Goal: Task Accomplishment & Management: Manage account settings

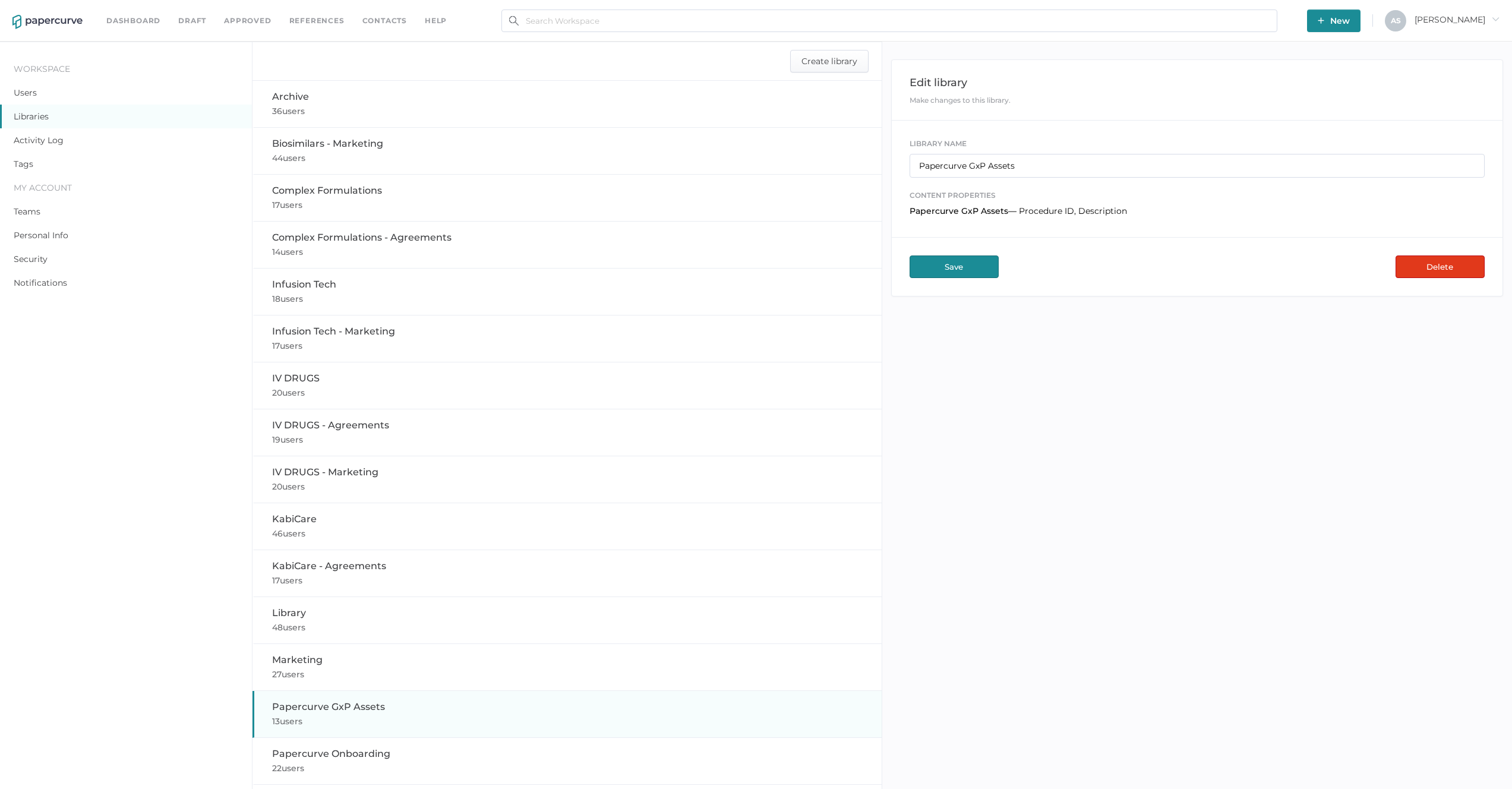
click at [1264, 557] on div "Edit library Make changes to this library. Library Name Papercurve GxP Assets c…" at bounding box center [1197, 460] width 630 height 837
click at [1426, 262] on button "Delete" at bounding box center [1440, 266] width 89 height 23
click at [1227, 378] on div "Edit library Make changes to this library. Library Name Papercurve GxP Assets c…" at bounding box center [1197, 460] width 630 height 837
click at [1406, 272] on button "Delete" at bounding box center [1440, 266] width 89 height 23
click at [1350, 26] on span "New" at bounding box center [1334, 20] width 32 height 23
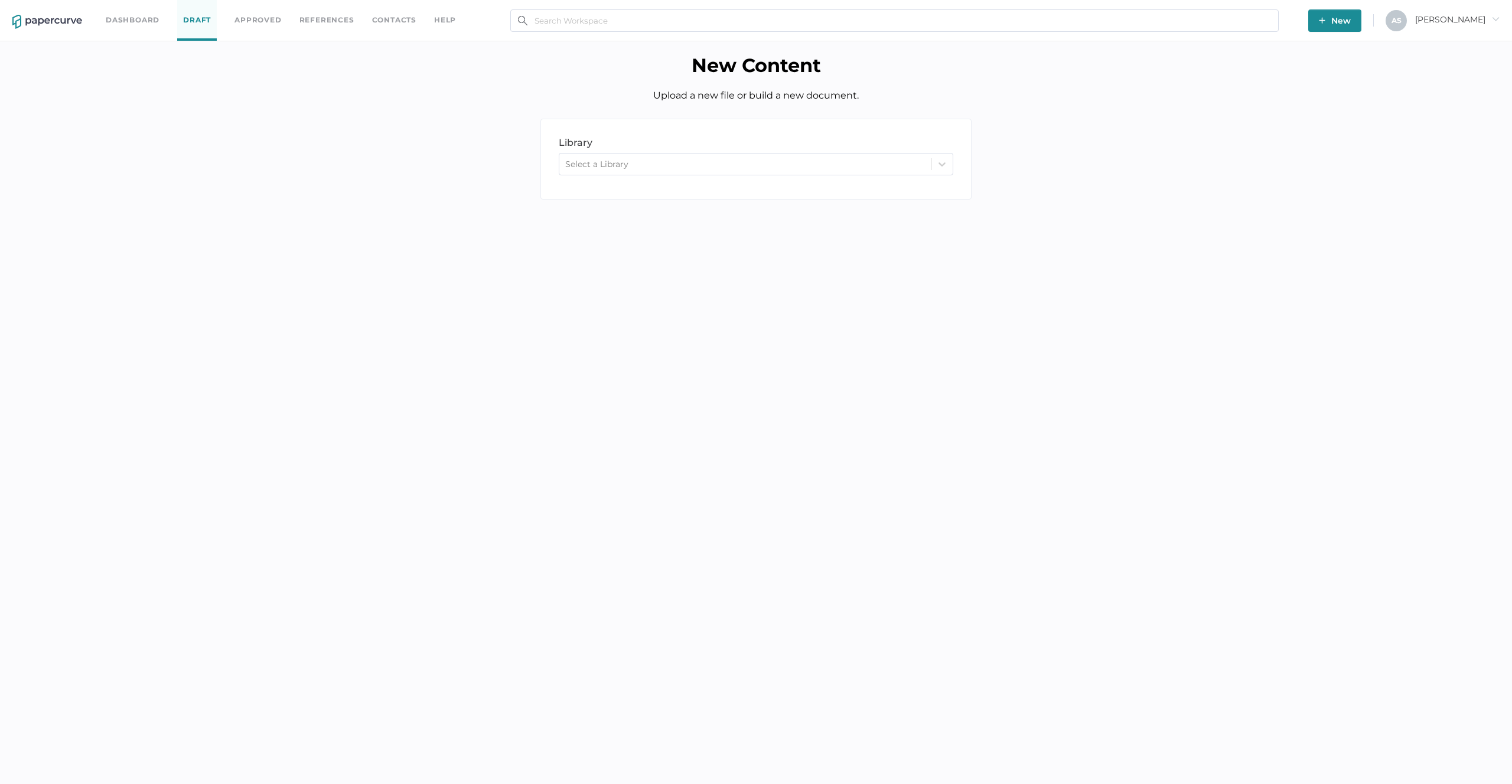
click at [867, 179] on div "library LIBRARY Select a Library" at bounding box center [756, 159] width 431 height 81
click at [861, 167] on div "Select a Library" at bounding box center [745, 164] width 371 height 18
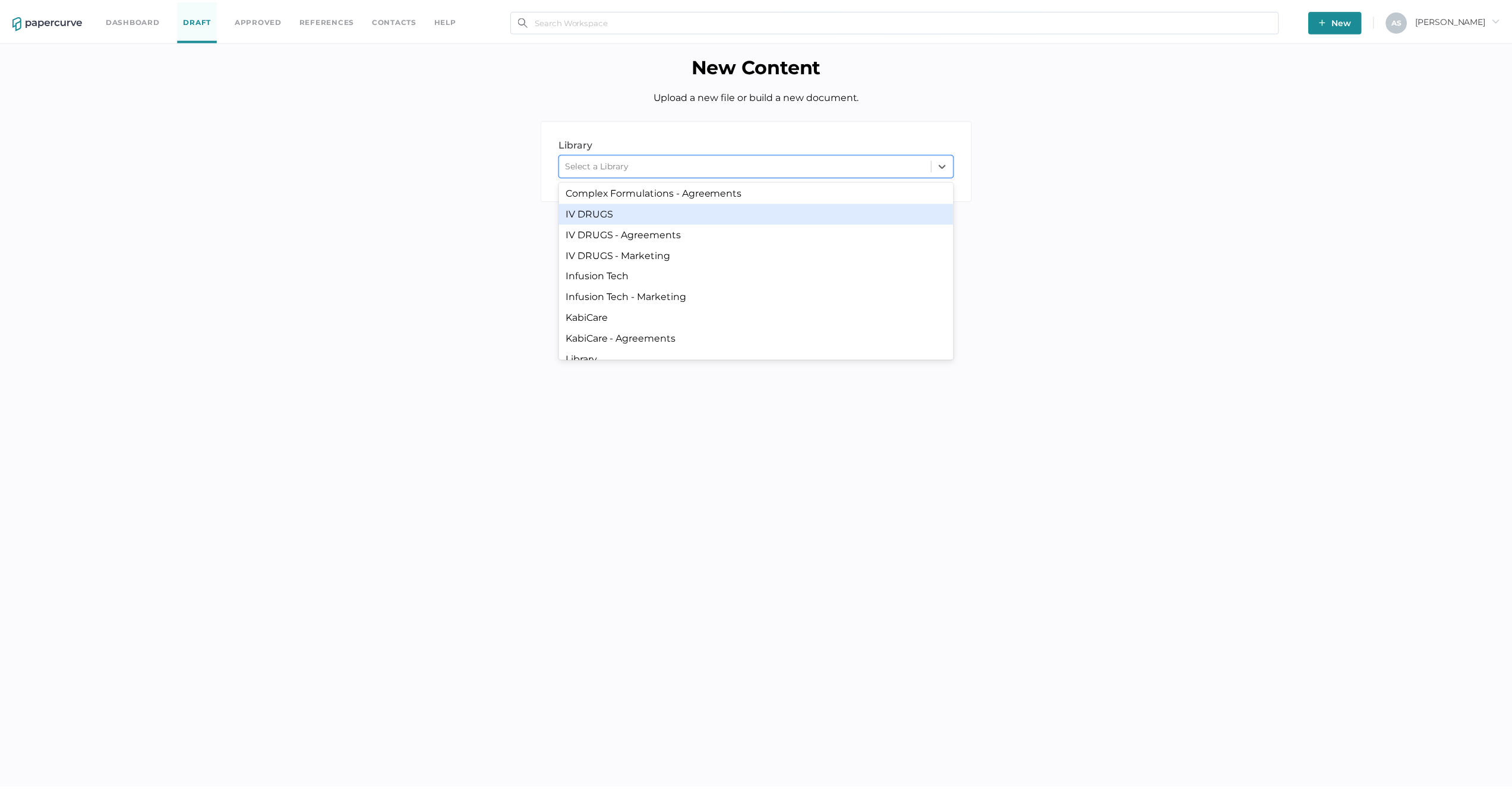
scroll to position [139, 0]
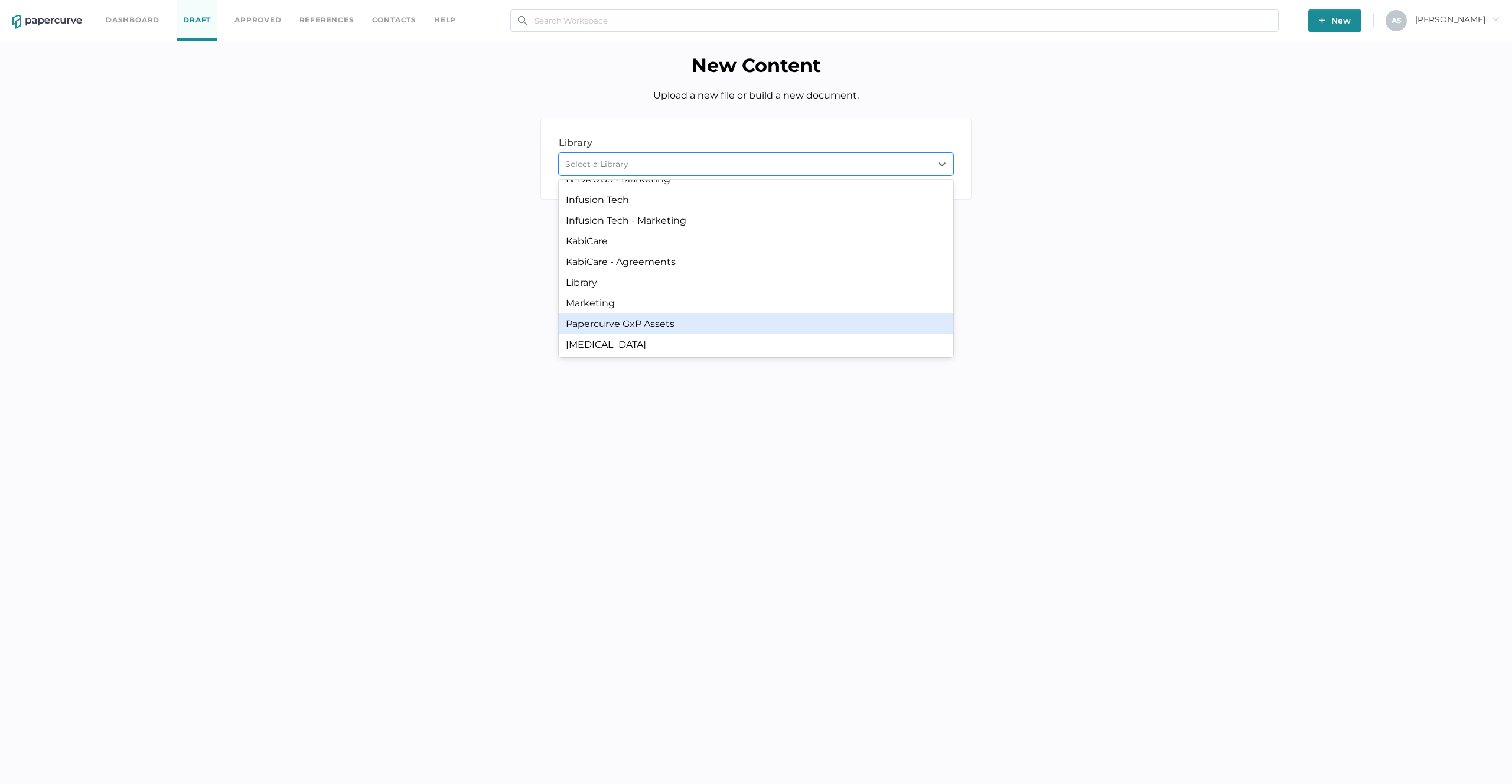
click at [750, 315] on div "Papercurve GxP Assets" at bounding box center [756, 324] width 394 height 20
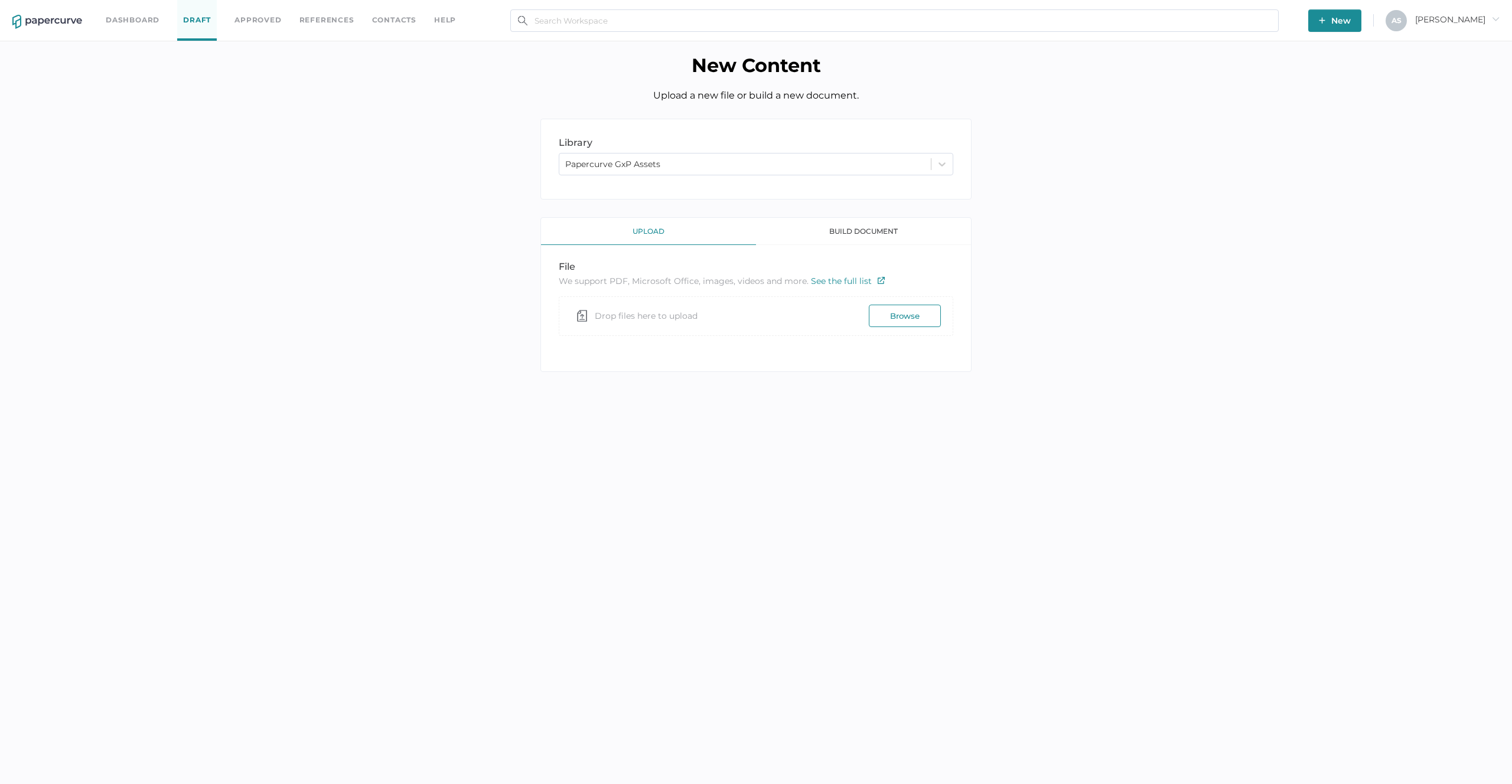
click at [871, 237] on div "build document" at bounding box center [863, 232] width 215 height 27
click at [699, 228] on div "upload" at bounding box center [648, 232] width 215 height 27
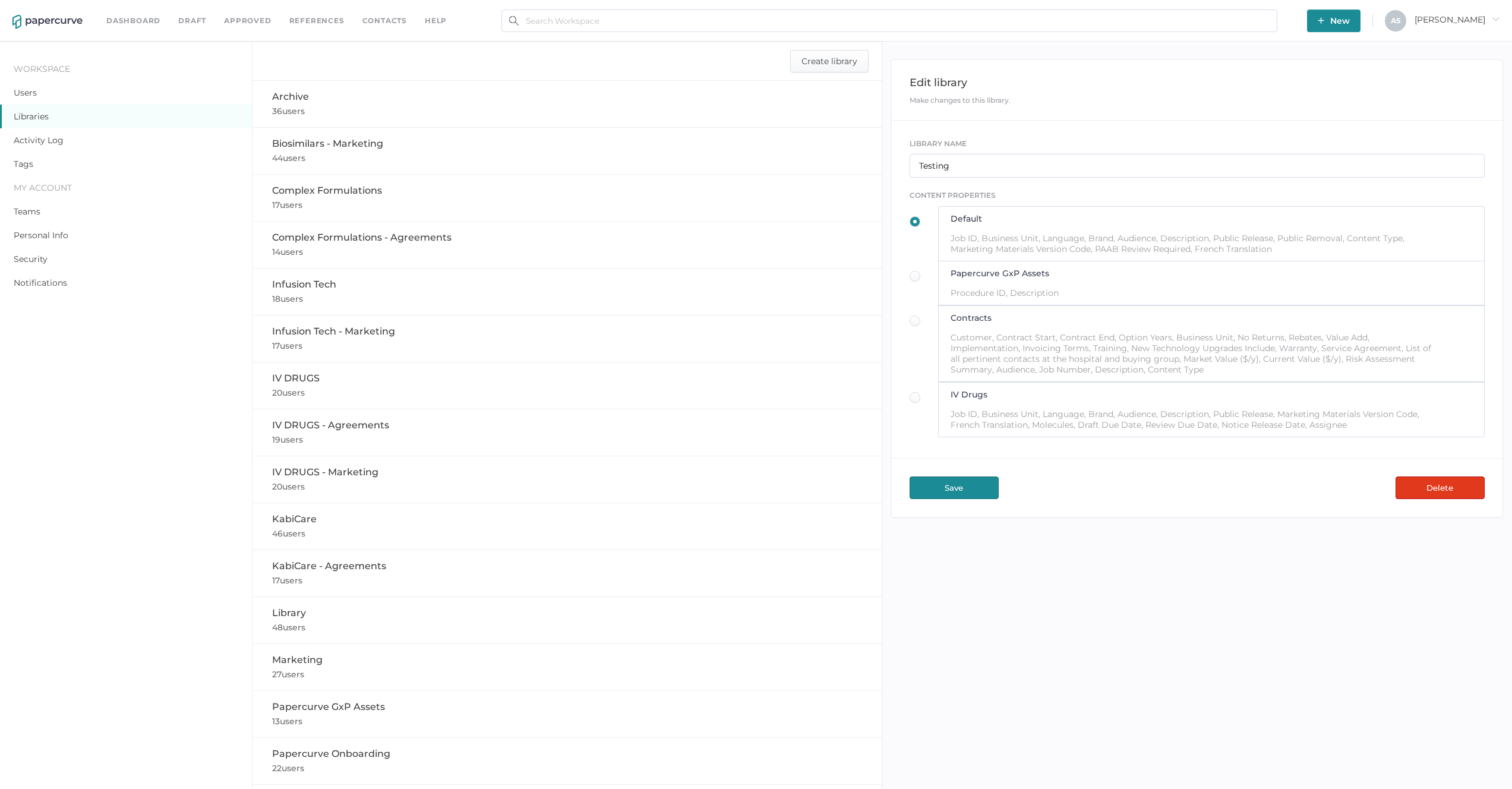
click at [1444, 495] on button "Delete" at bounding box center [1440, 488] width 89 height 23
click at [1178, 643] on div "Edit library Make changes to this library. Library Name Testing content propert…" at bounding box center [1197, 460] width 630 height 837
click at [1350, 25] on span "New" at bounding box center [1334, 20] width 32 height 23
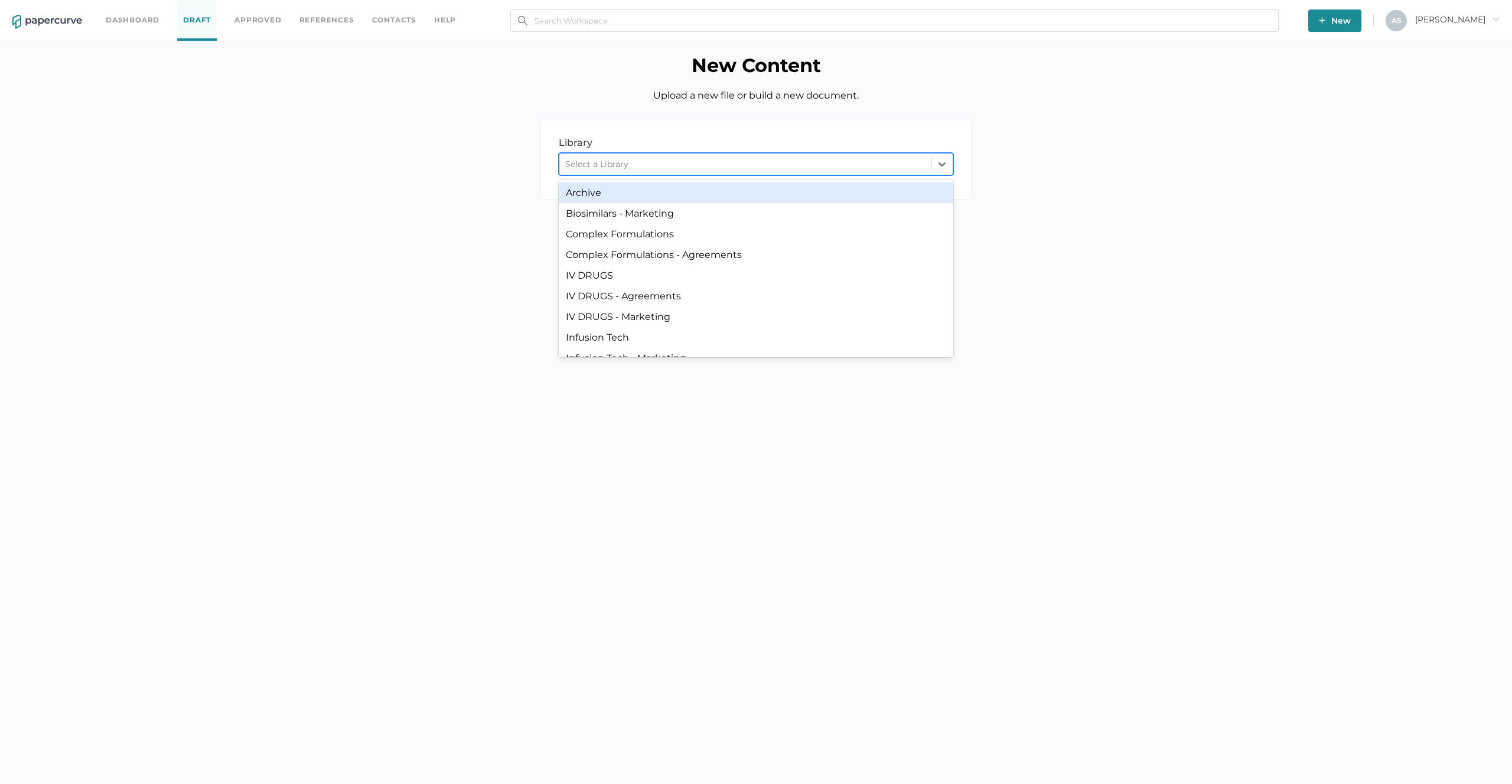
click at [772, 158] on div "Select a Library" at bounding box center [745, 164] width 371 height 18
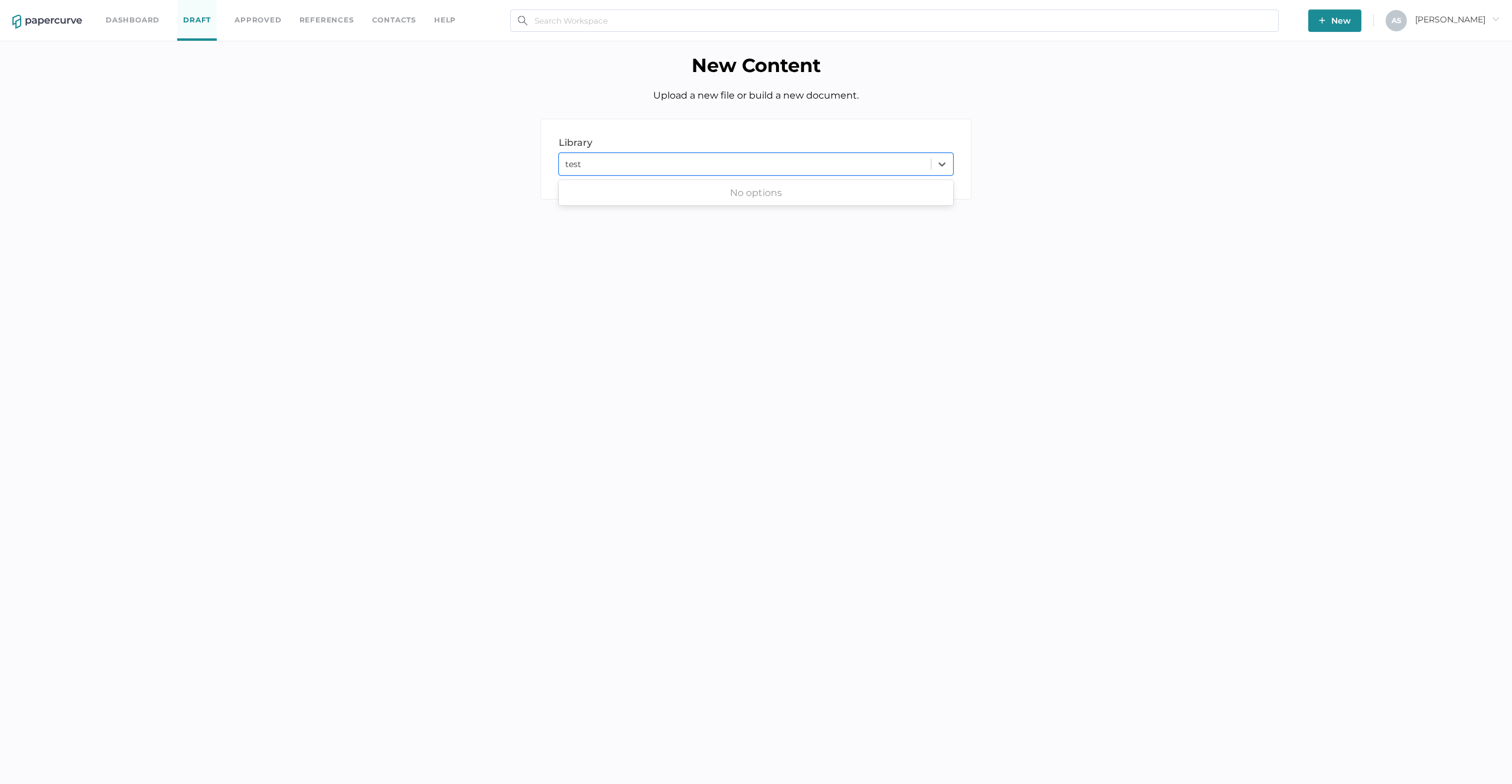
type input "test"
click at [726, 252] on body "Dashboard Draft Approved References Contacts help New A S Antonio arrow_right N…" at bounding box center [756, 392] width 1512 height 784
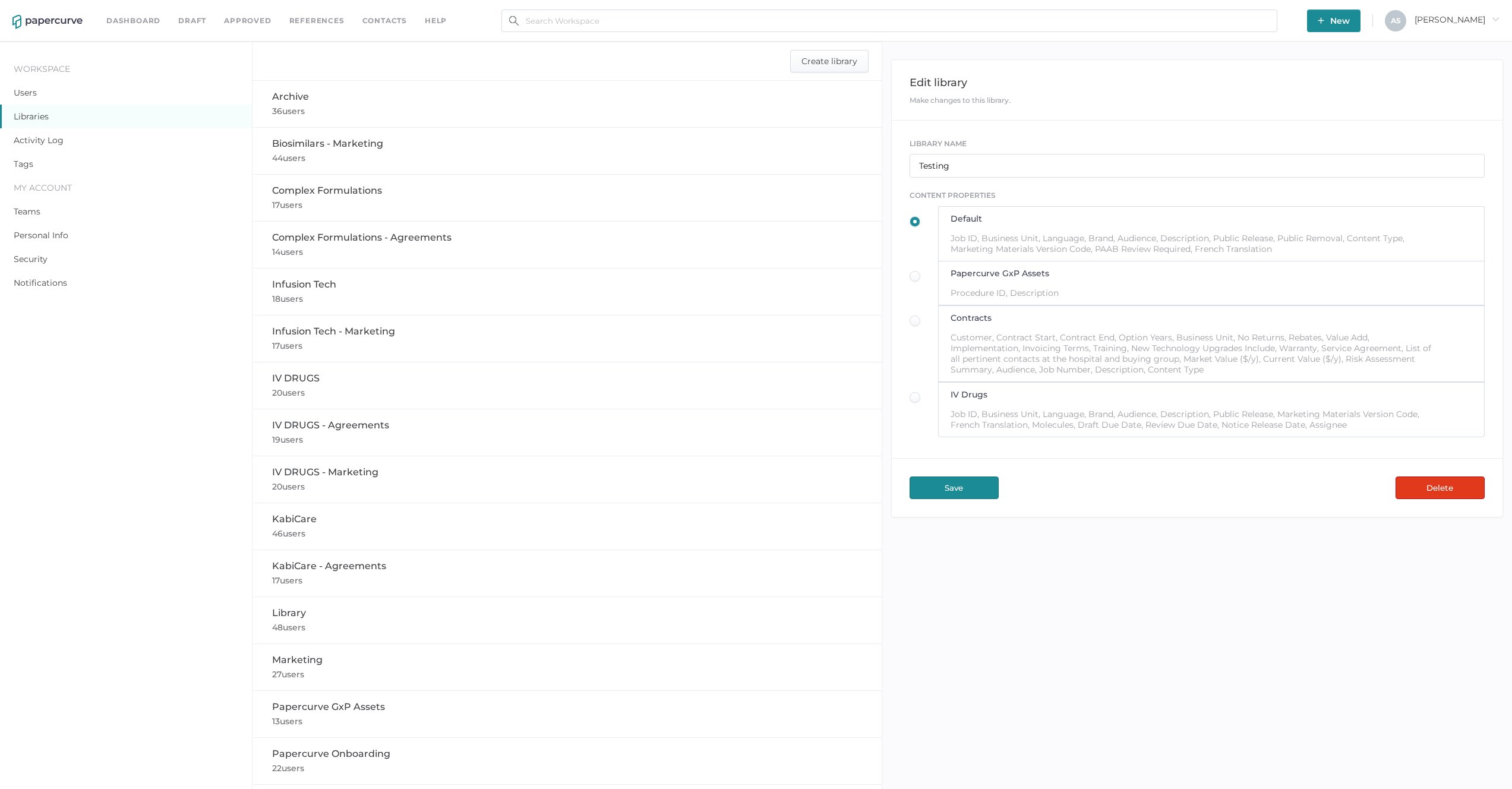
click at [62, 216] on div "Teams" at bounding box center [126, 211] width 252 height 24
click at [32, 88] on link "Users" at bounding box center [25, 93] width 23 height 11
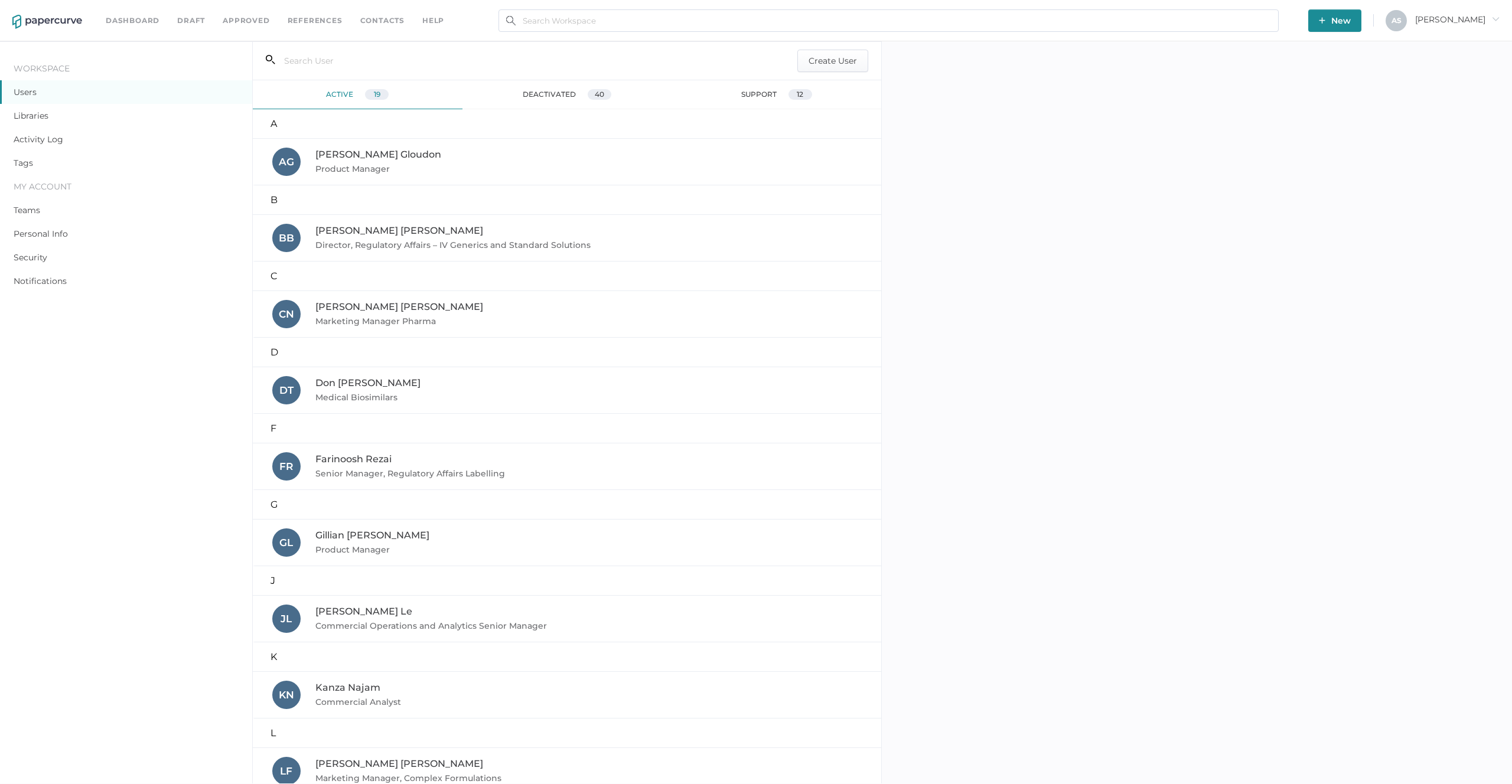
click at [723, 105] on div "support 12" at bounding box center [777, 95] width 210 height 29
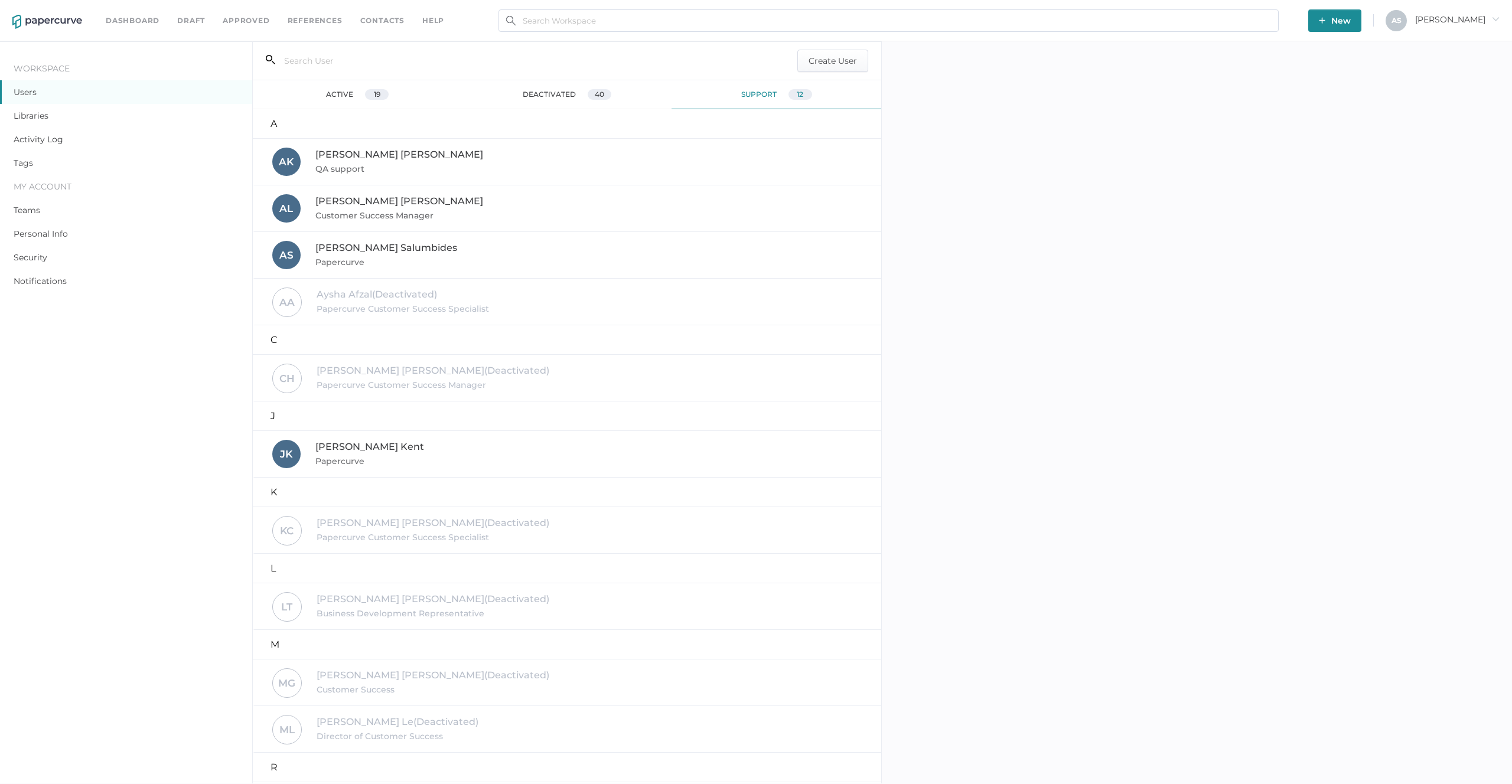
click at [392, 251] on span "Antonio Salumbides" at bounding box center [386, 247] width 141 height 11
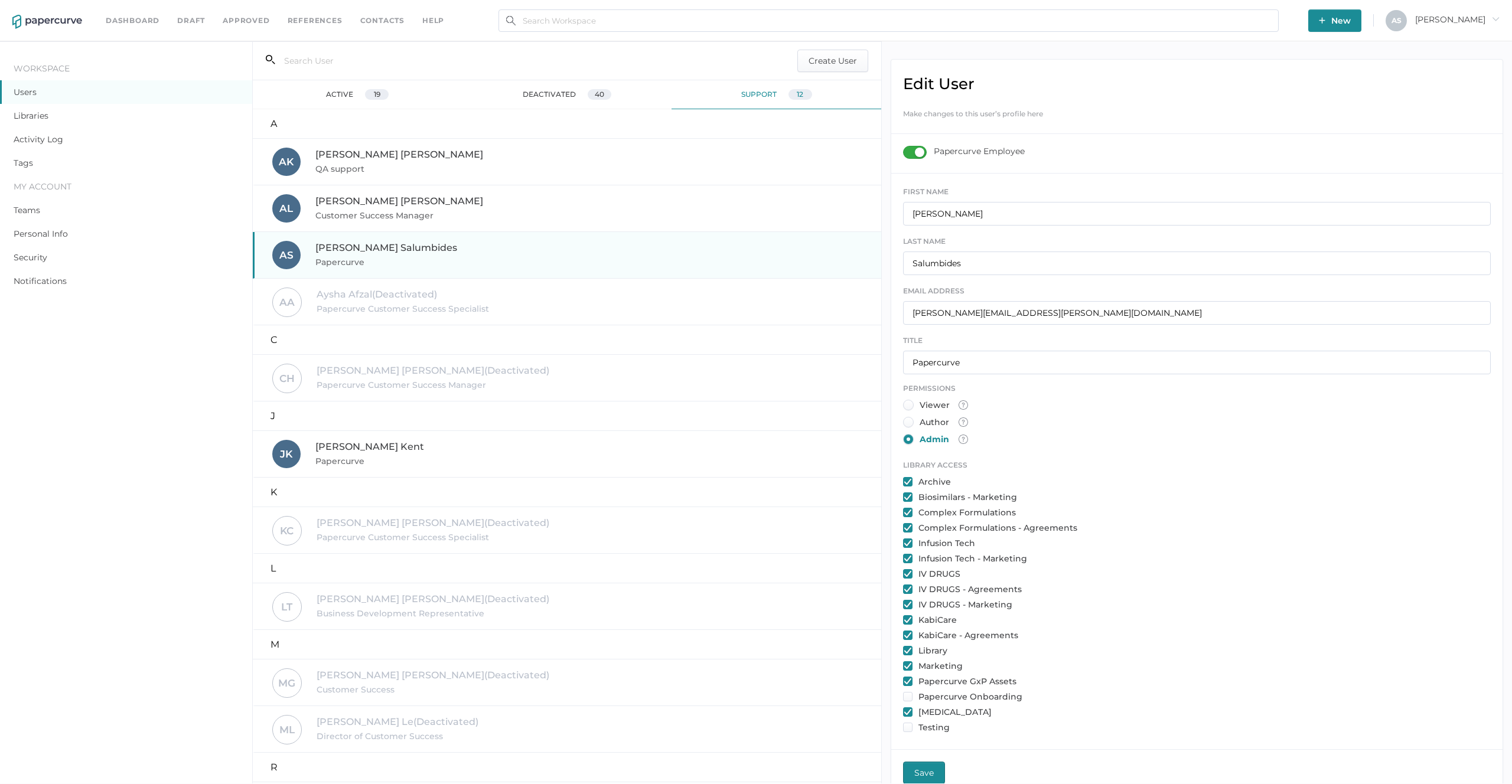
click at [909, 729] on input "checkbox" at bounding box center [907, 726] width 9 height 9
checkbox input "true"
click at [908, 699] on input "checkbox" at bounding box center [907, 696] width 9 height 9
checkbox input "true"
click at [924, 774] on span "Save" at bounding box center [923, 772] width 19 height 21
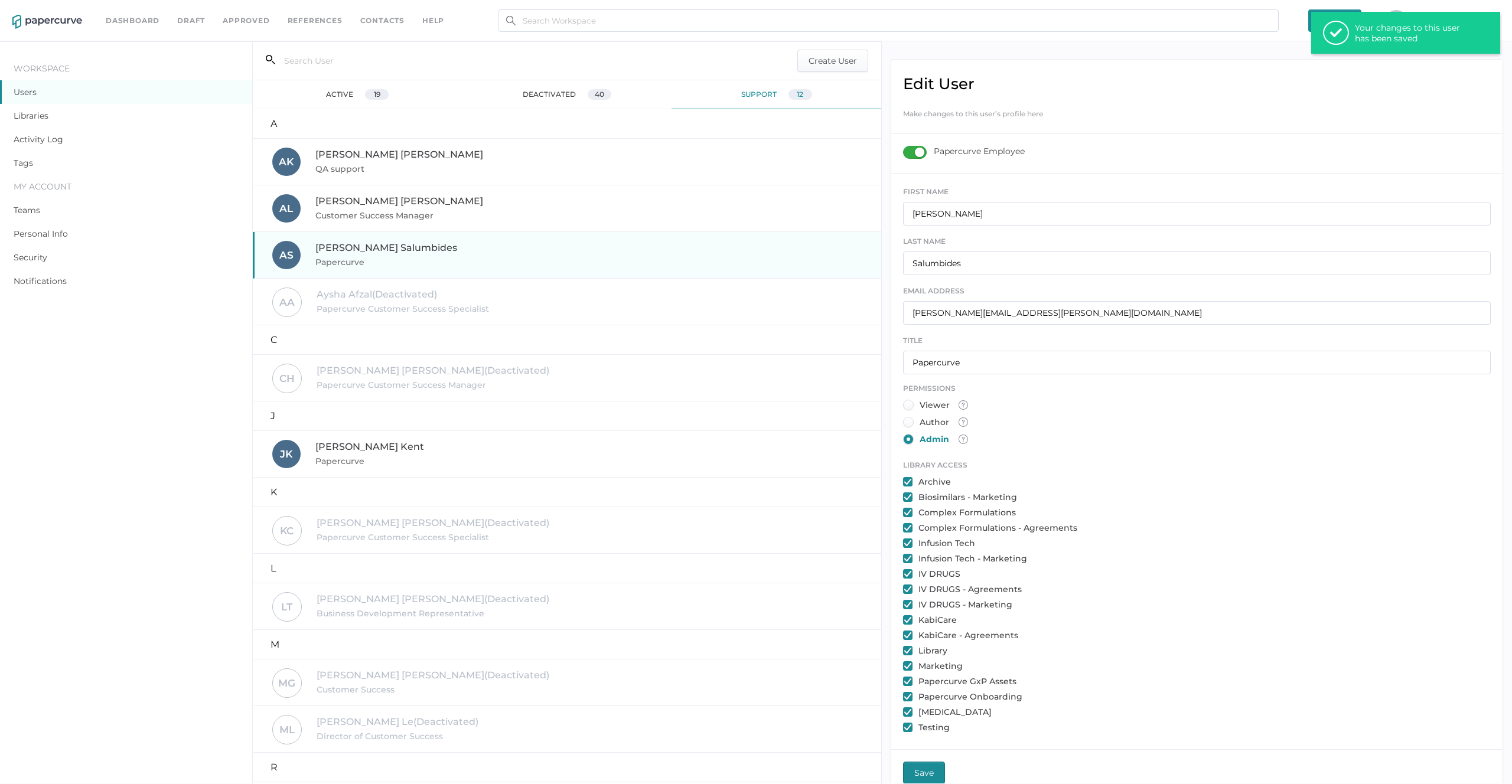
click at [1359, 30] on div "Your changes to this user has been saved" at bounding box center [1414, 33] width 118 height 21
click at [28, 115] on link "Libraries" at bounding box center [30, 116] width 35 height 11
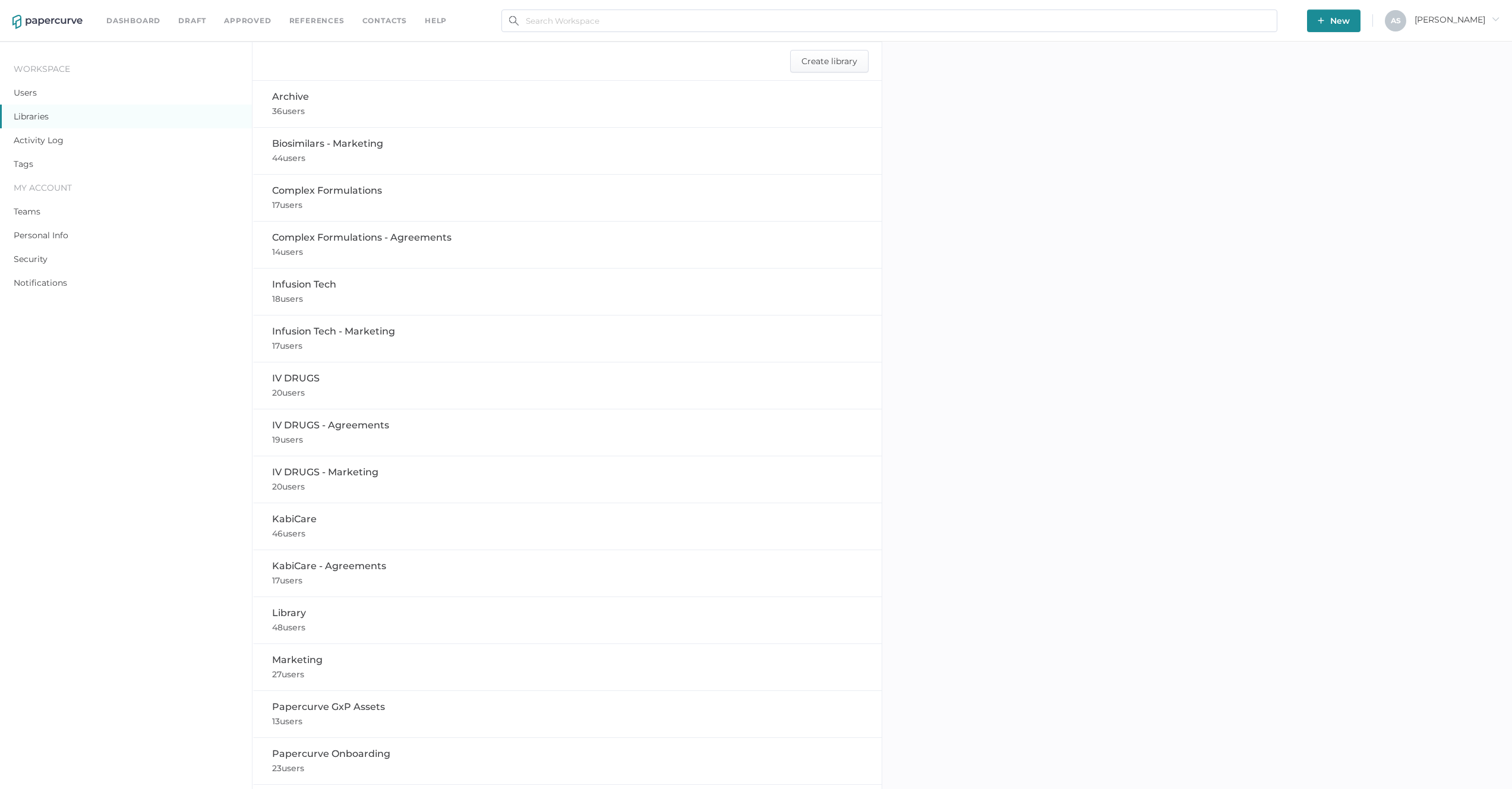
click at [524, 66] on div "Create library" at bounding box center [567, 61] width 628 height 38
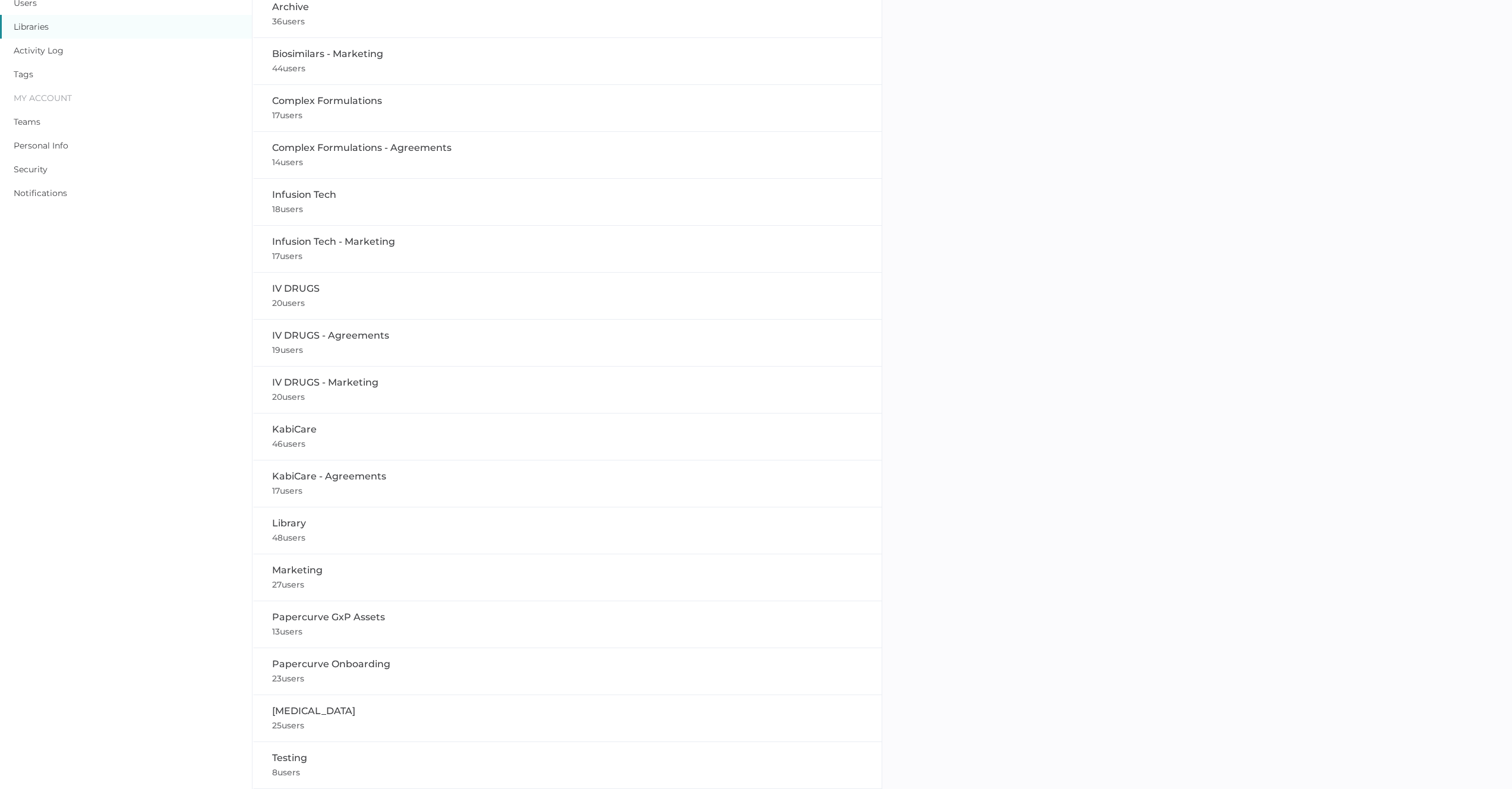
click at [410, 764] on div "Testing 8 users" at bounding box center [568, 764] width 591 height 28
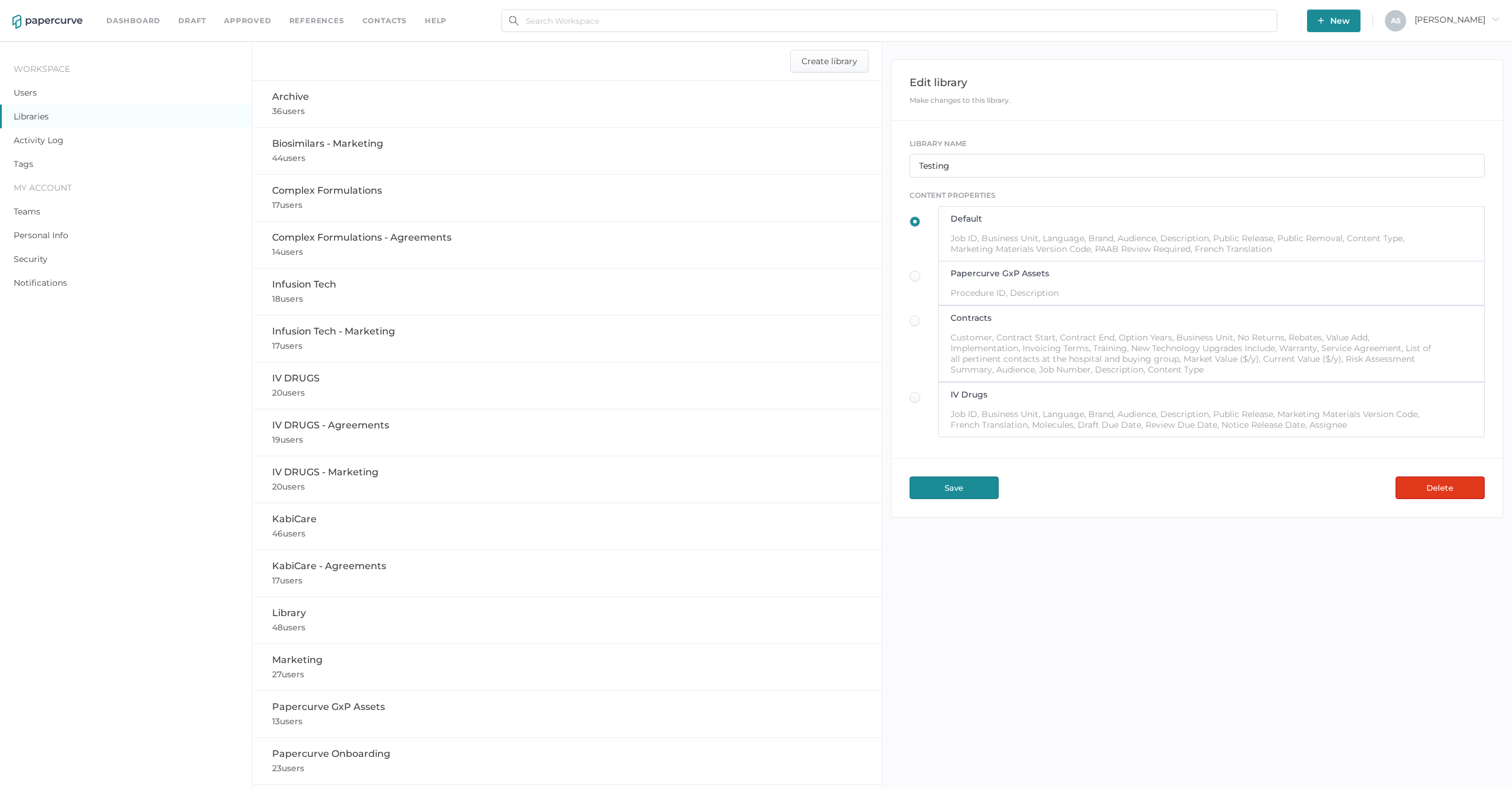
click at [1383, 8] on div "Dashboard Draft Approved References Contacts help New A S [PERSON_NAME]" at bounding box center [756, 20] width 1512 height 42
click at [1350, 14] on span "New" at bounding box center [1334, 20] width 32 height 23
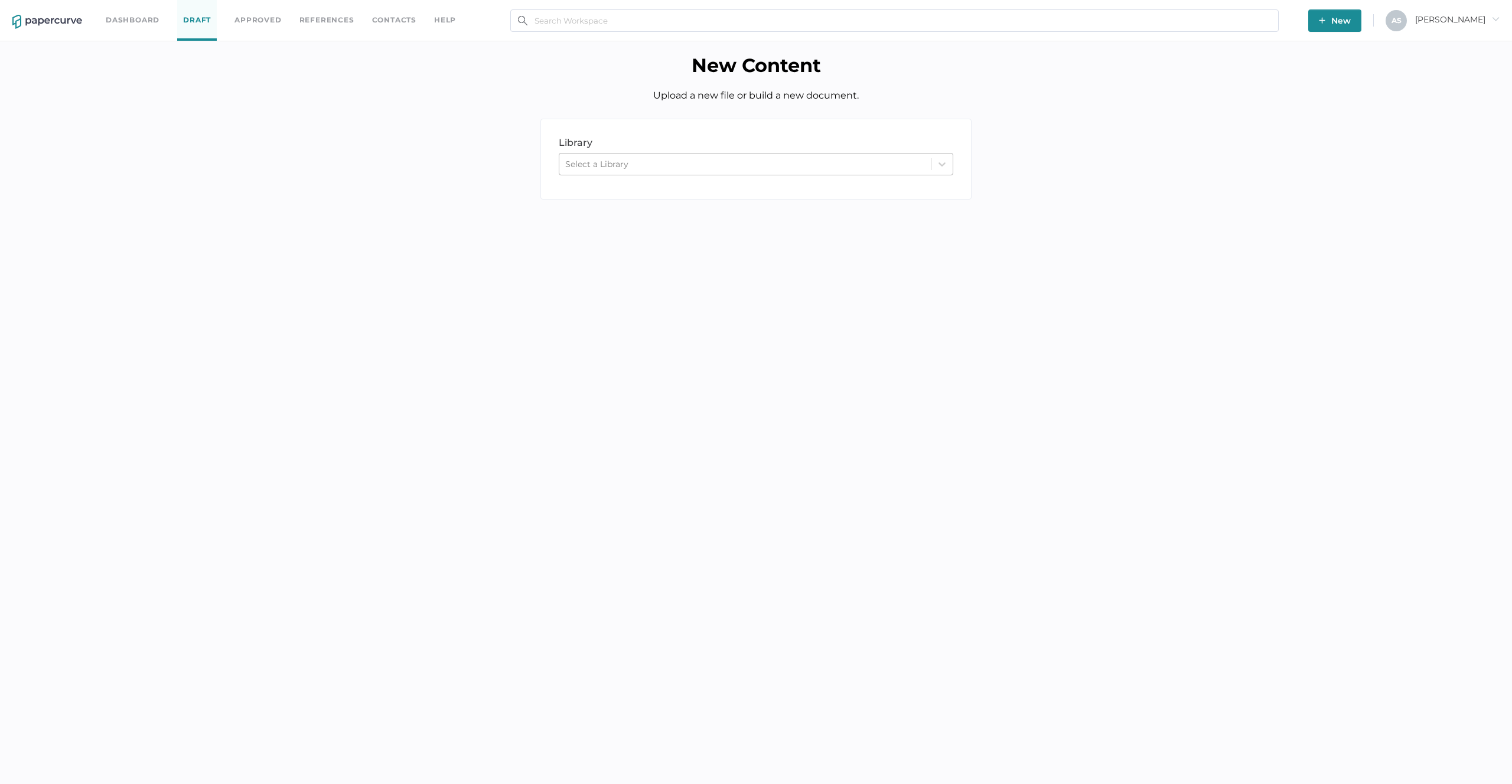
click at [750, 154] on div "Select a Library" at bounding box center [756, 164] width 394 height 23
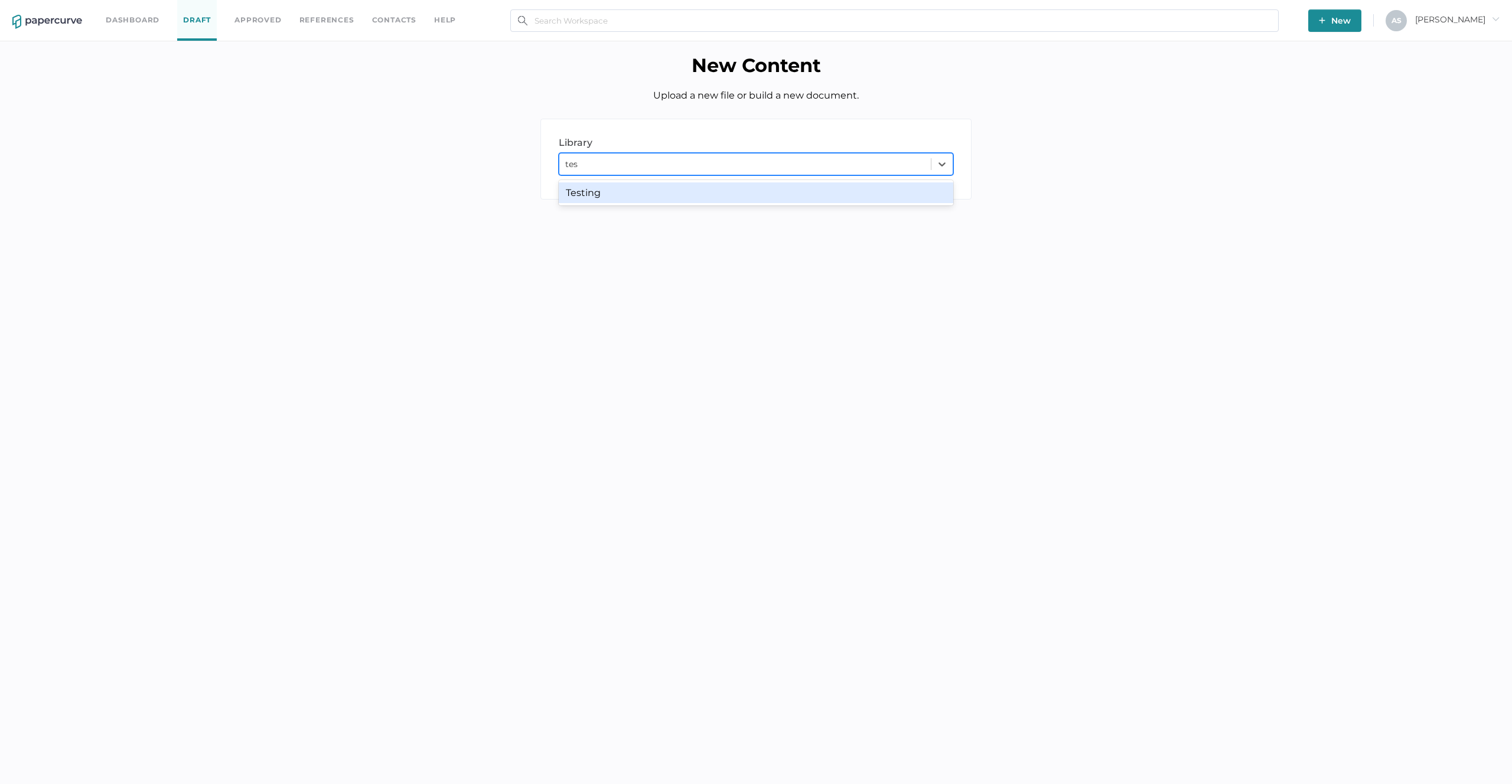
type input "test"
click at [713, 200] on div "Testing" at bounding box center [756, 193] width 394 height 20
click at [884, 234] on div "build document" at bounding box center [863, 232] width 215 height 27
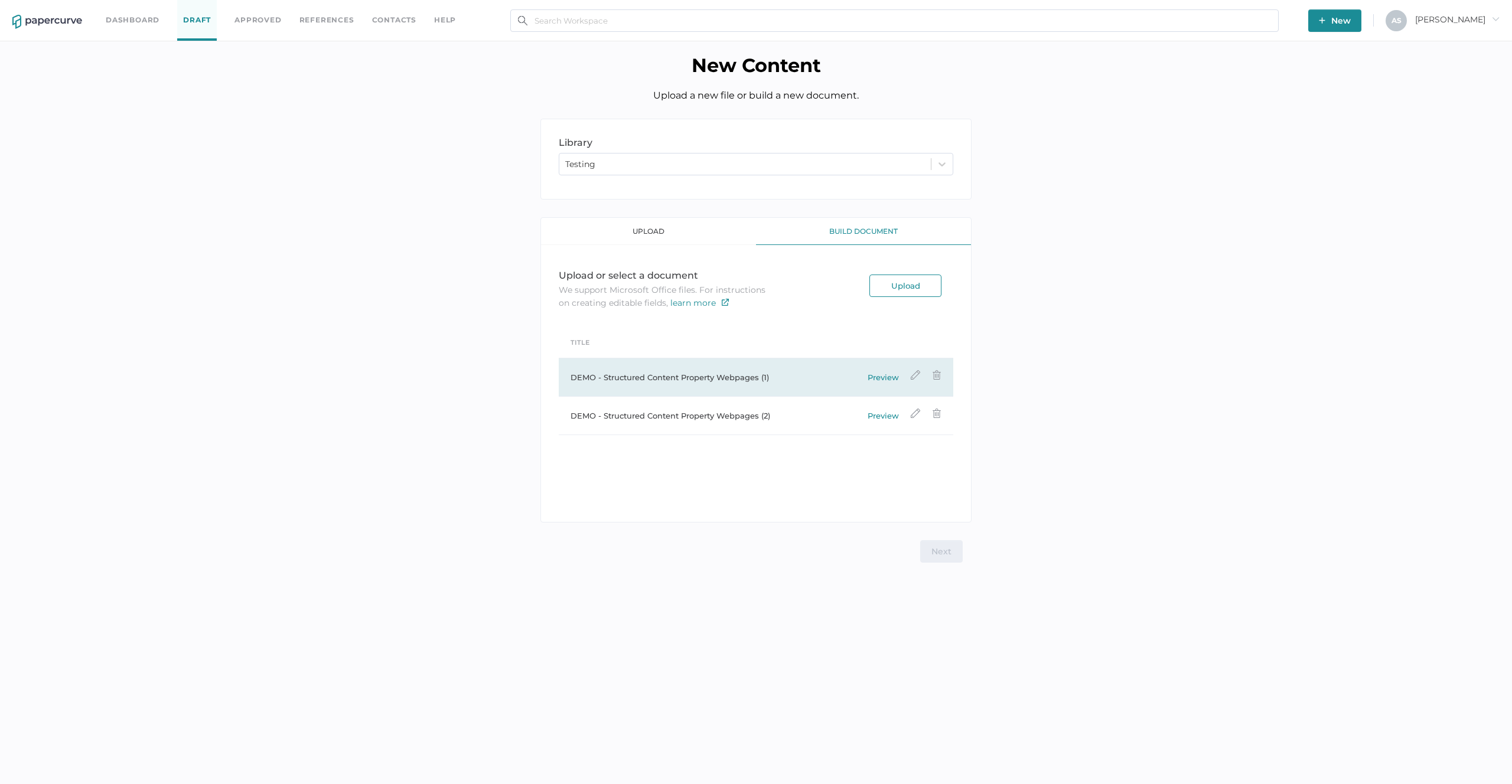
click at [894, 379] on link "Preview" at bounding box center [882, 377] width 31 height 14
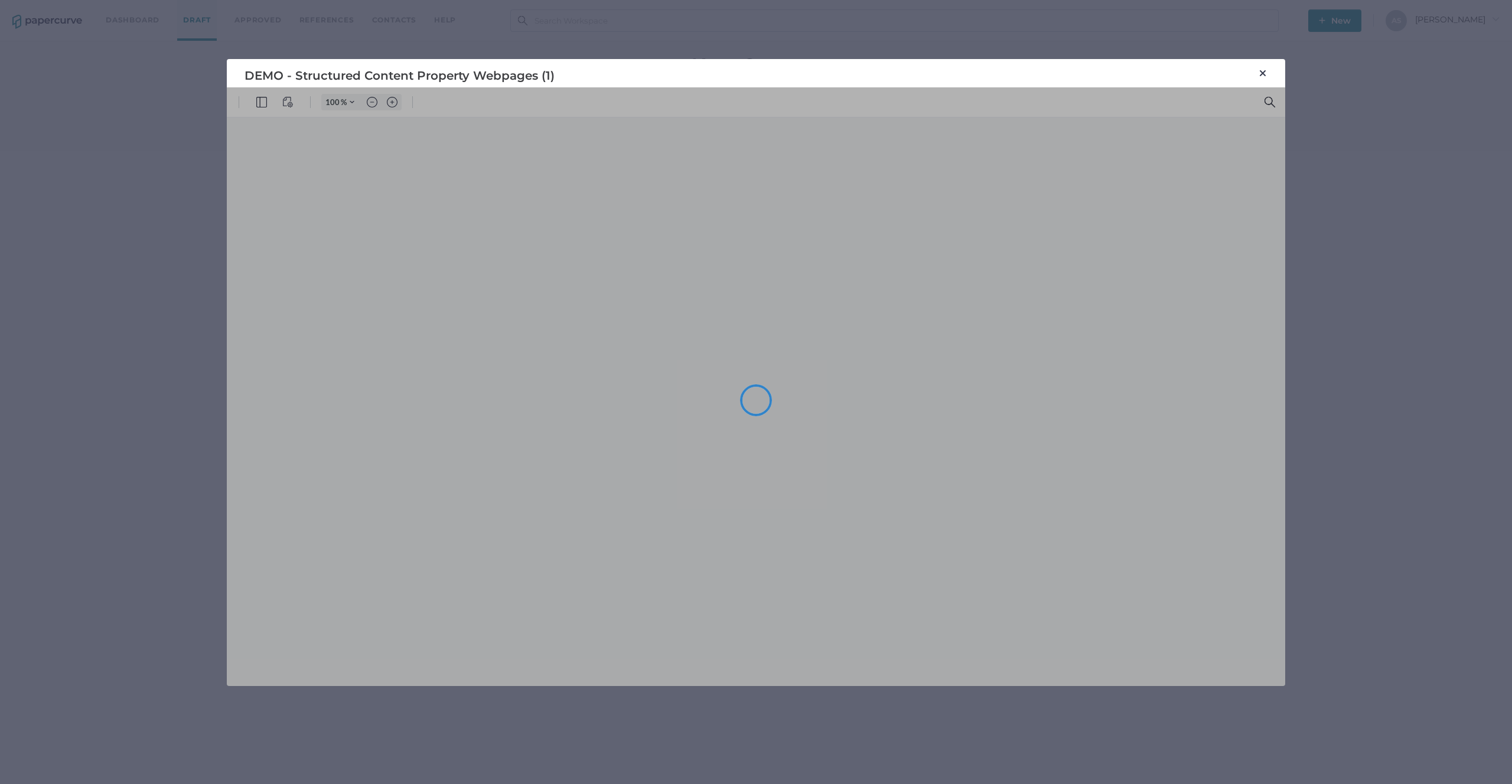
type input "127"
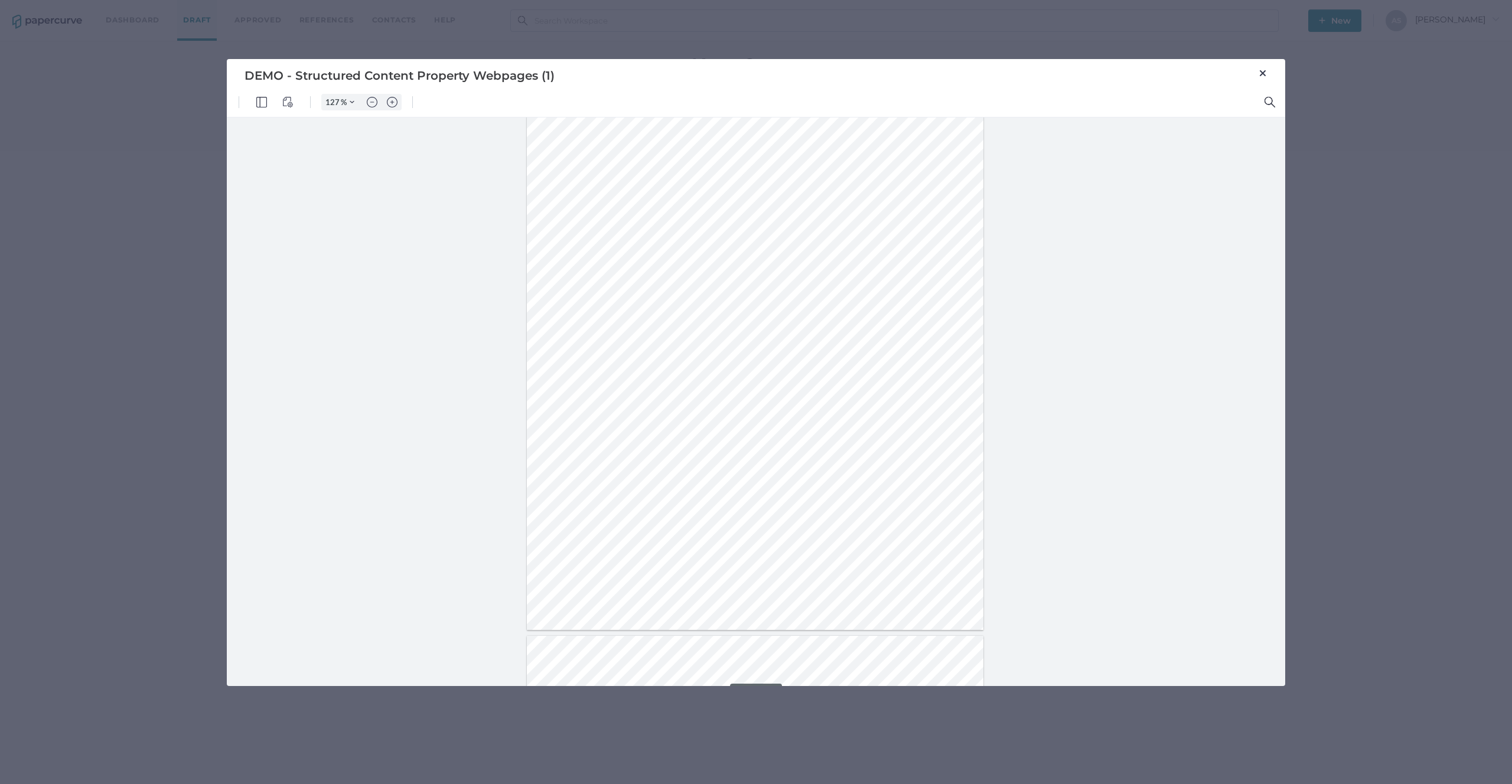
type input "2"
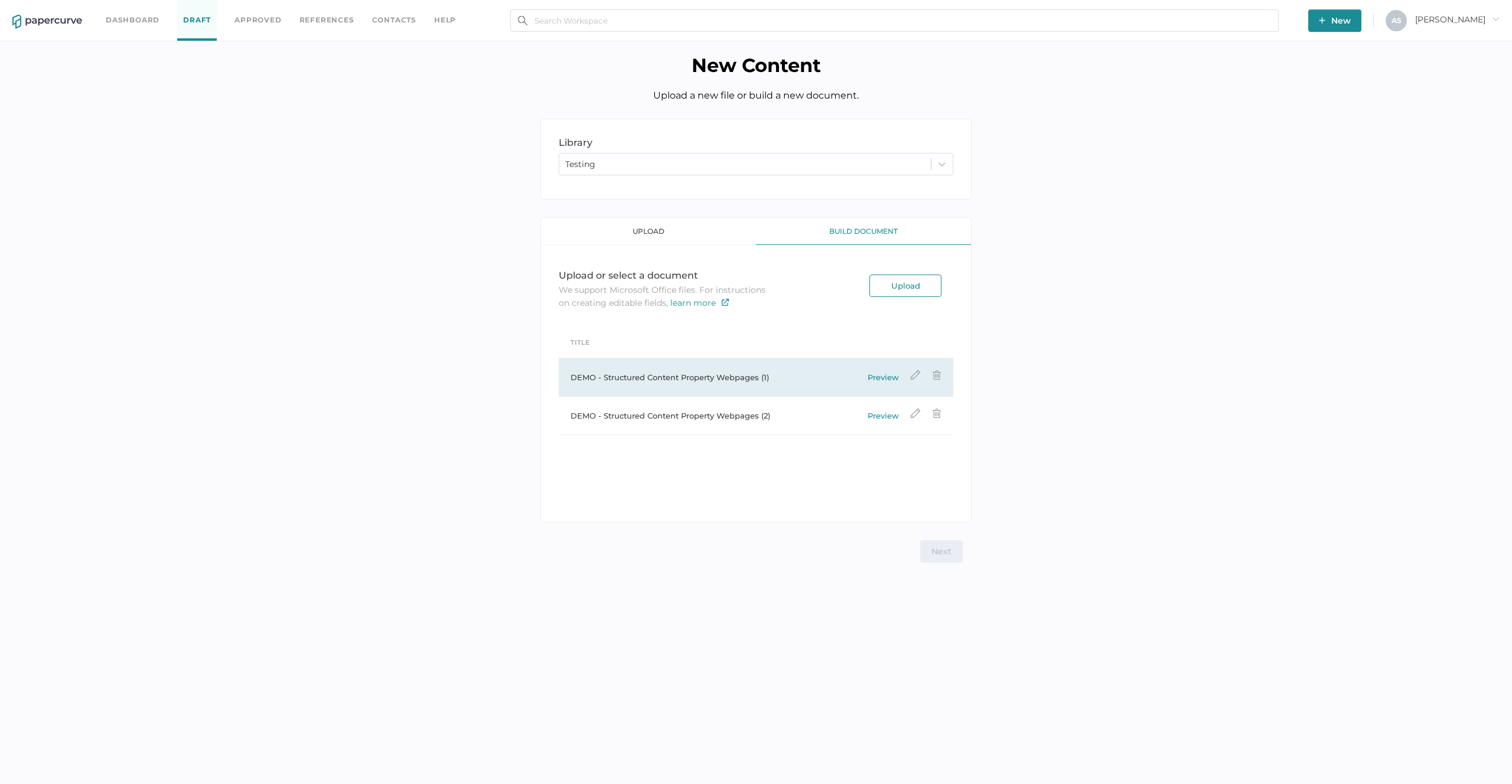
click at [937, 376] on img at bounding box center [936, 375] width 9 height 9
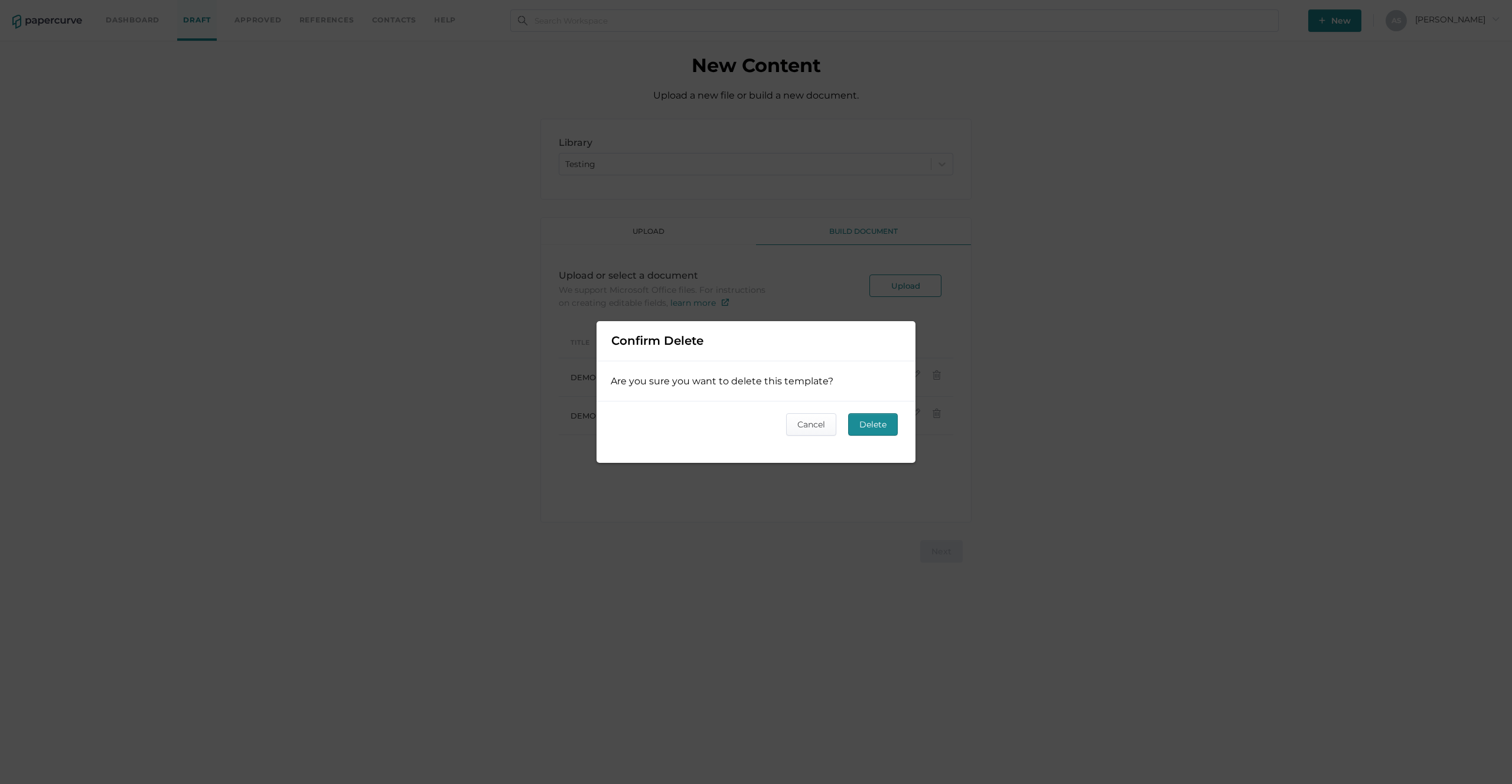
click at [861, 425] on span "Delete" at bounding box center [872, 424] width 27 height 21
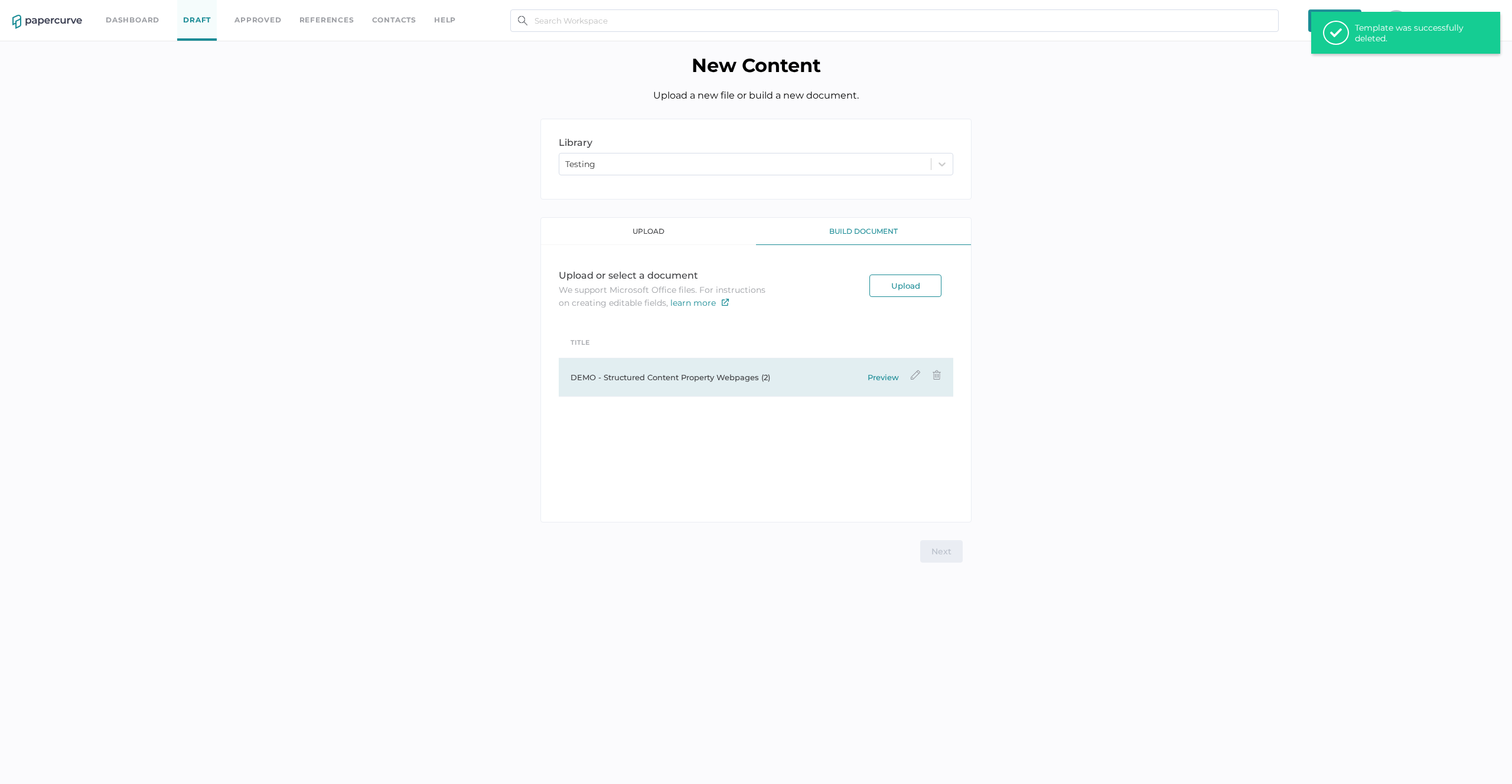
click at [938, 377] on img at bounding box center [936, 375] width 9 height 9
type input "DEMO - Structured Content Property Webpages (2)"
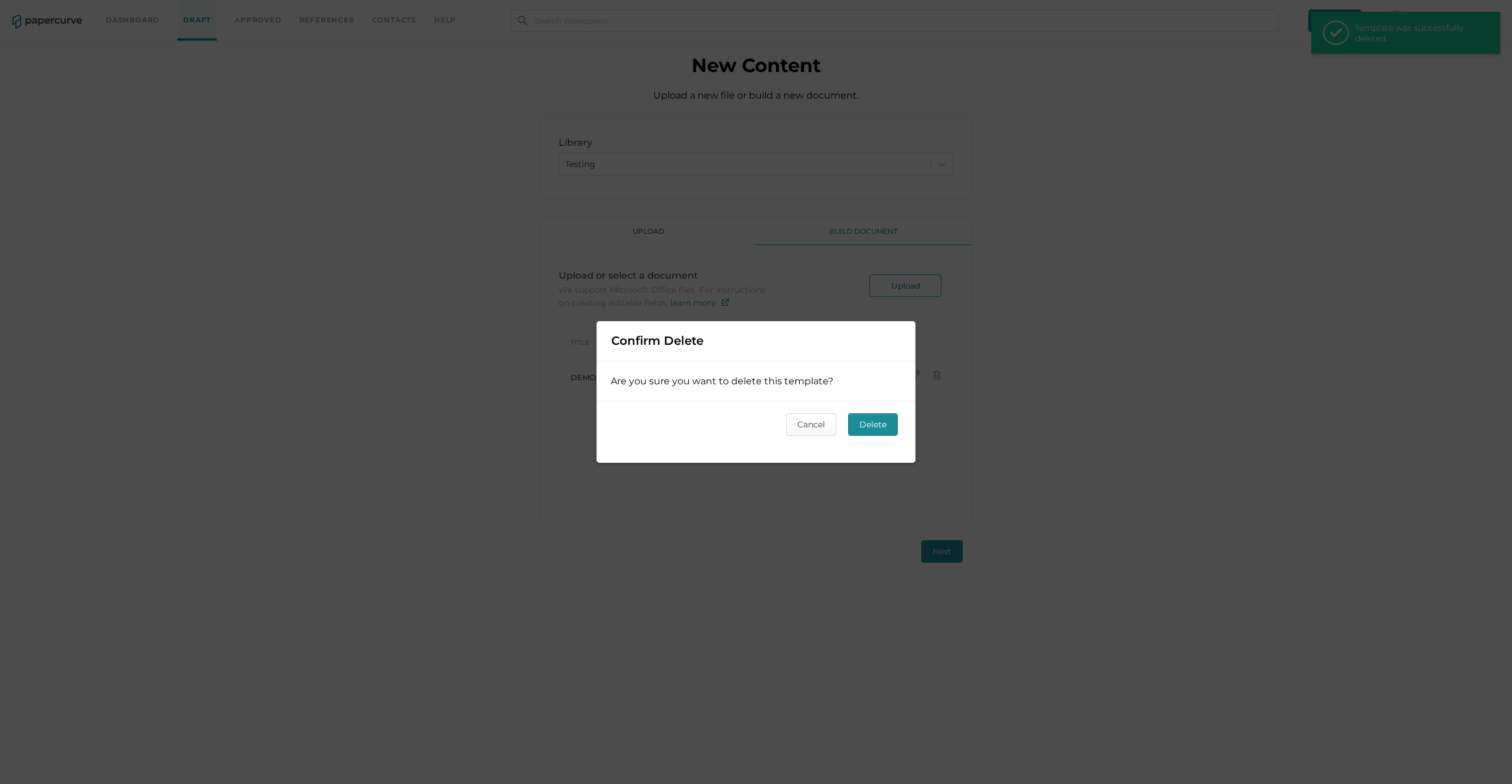
click at [869, 423] on span "Delete" at bounding box center [872, 424] width 27 height 21
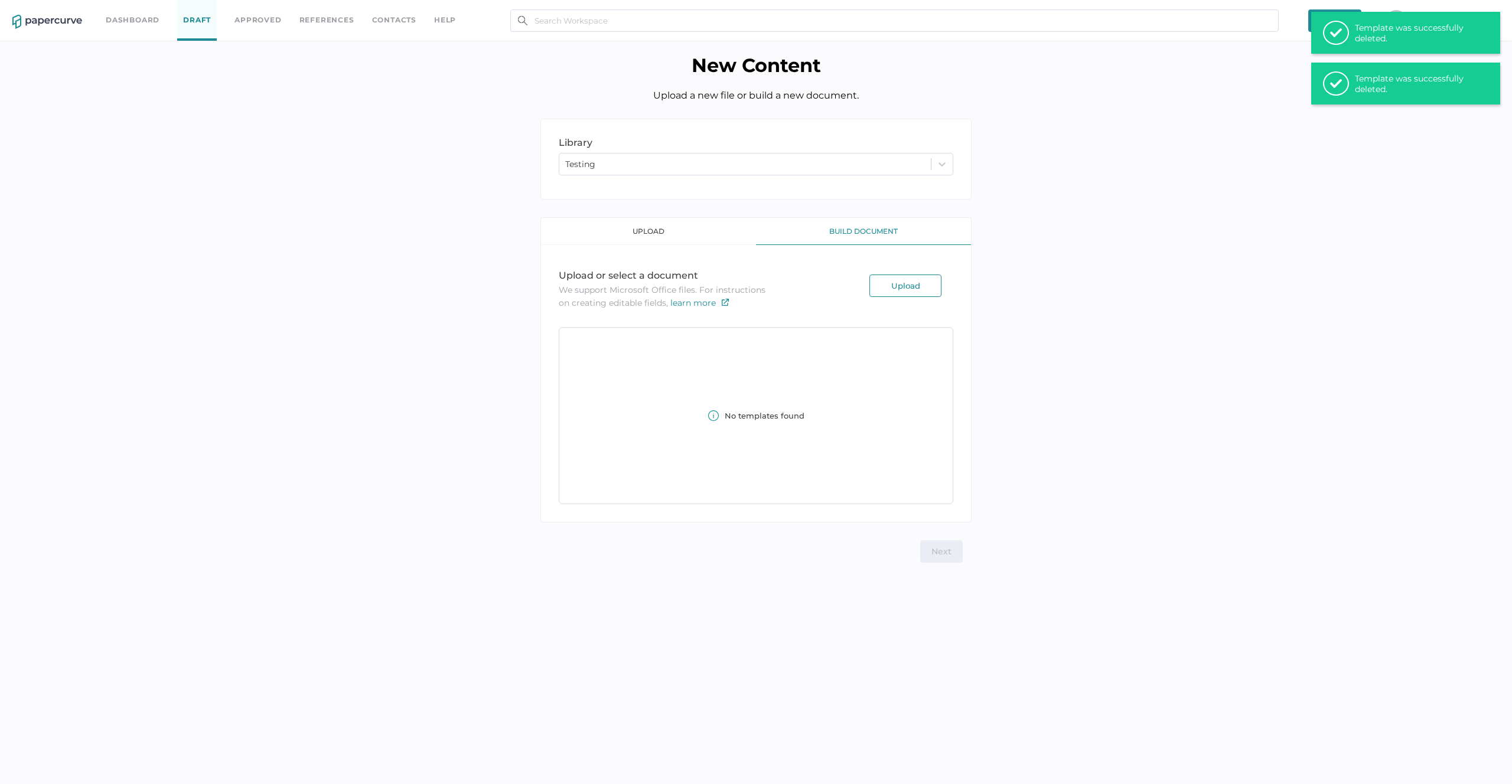
click at [1023, 370] on div "library LIBRARY Testing upload build document Upload or select a document We su…" at bounding box center [756, 340] width 1494 height 444
click at [1351, 85] on div "check Template was successfully deleted." at bounding box center [1405, 84] width 189 height 42
click at [1361, 38] on div "Template was successfully deleted." at bounding box center [1414, 33] width 118 height 21
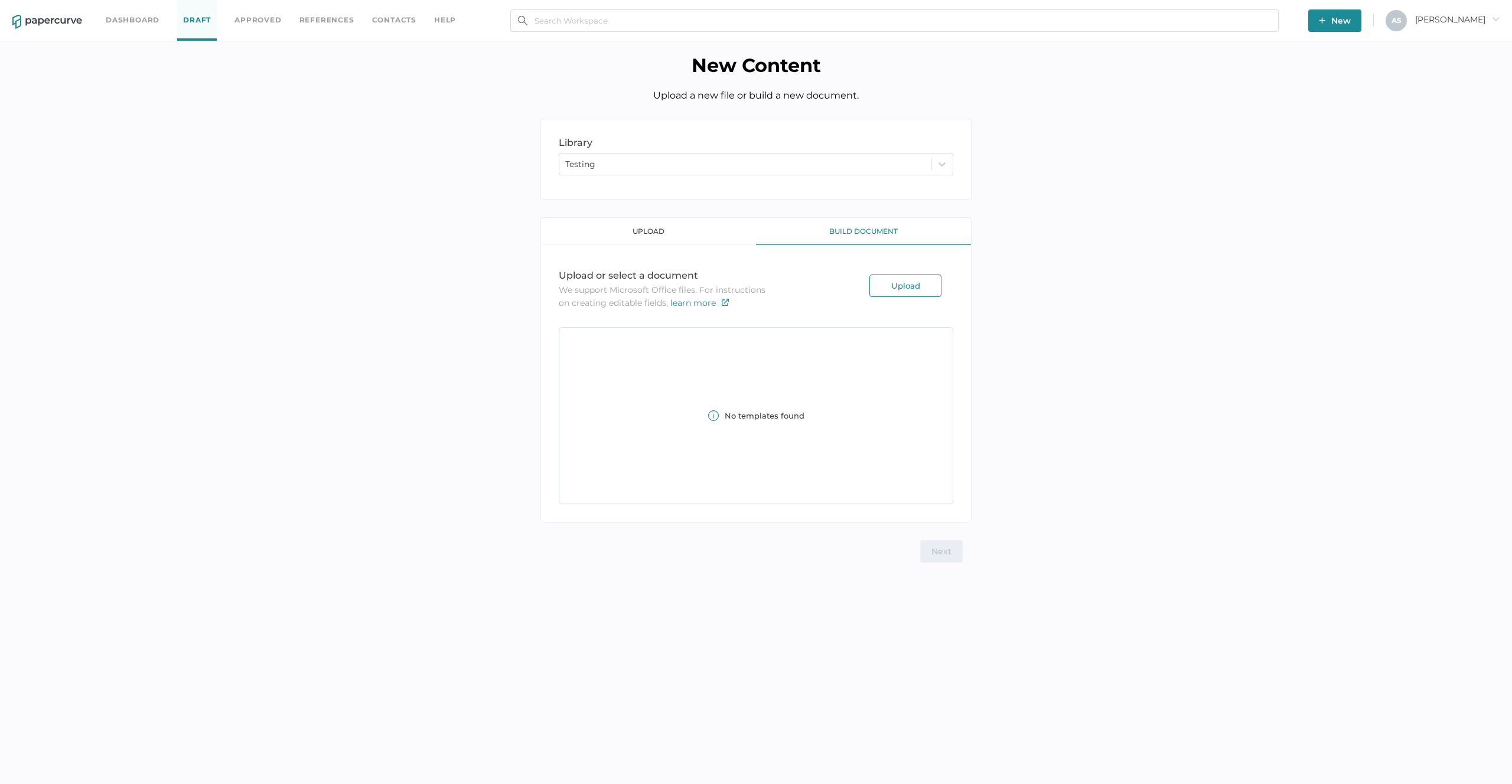
click at [1146, 178] on div "library LIBRARY Testing upload build document Upload or select a document We su…" at bounding box center [756, 340] width 1494 height 444
click at [1474, 21] on span "[PERSON_NAME]" at bounding box center [1457, 19] width 85 height 11
click at [1434, 46] on span "Workspace" at bounding box center [1438, 45] width 99 height 23
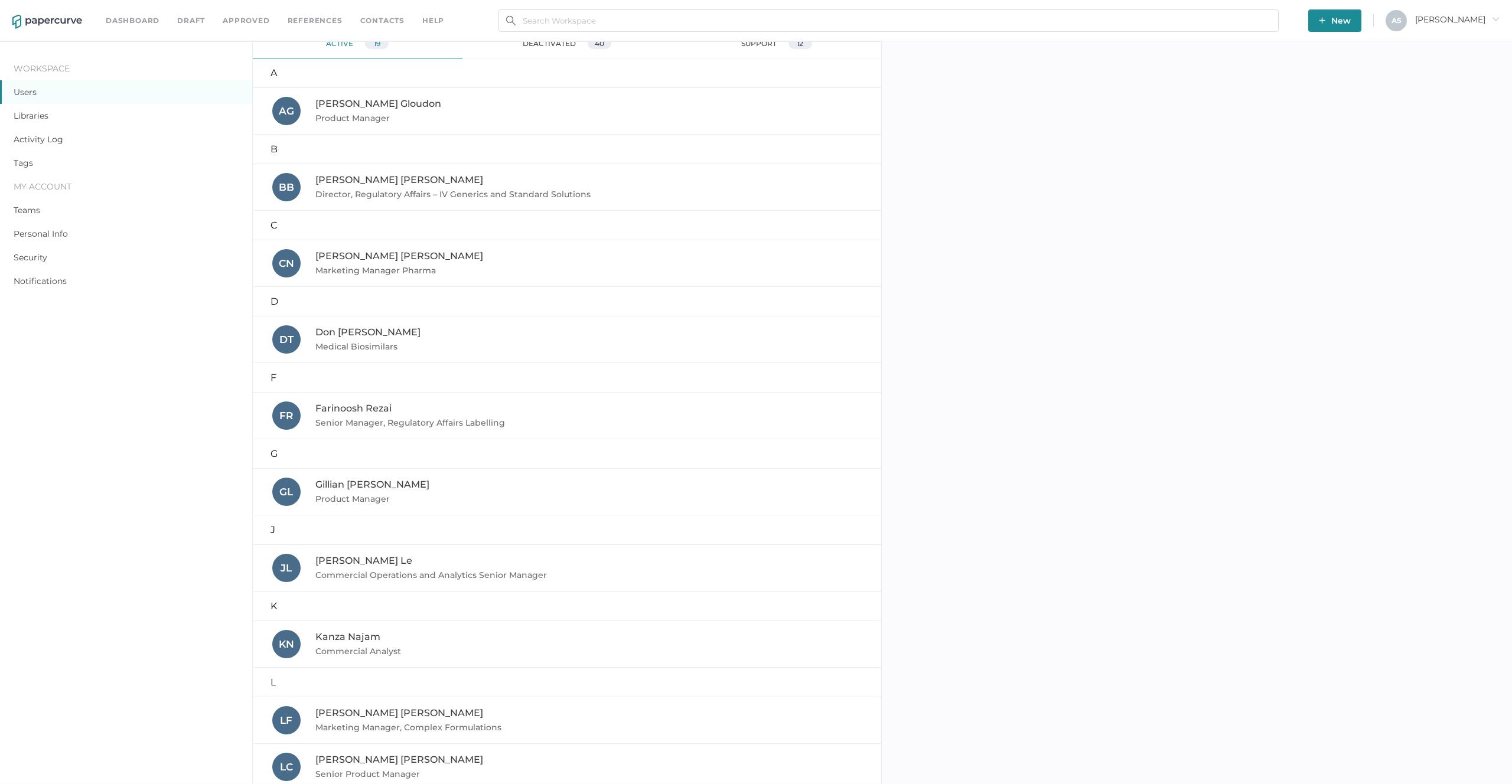
scroll to position [133, 0]
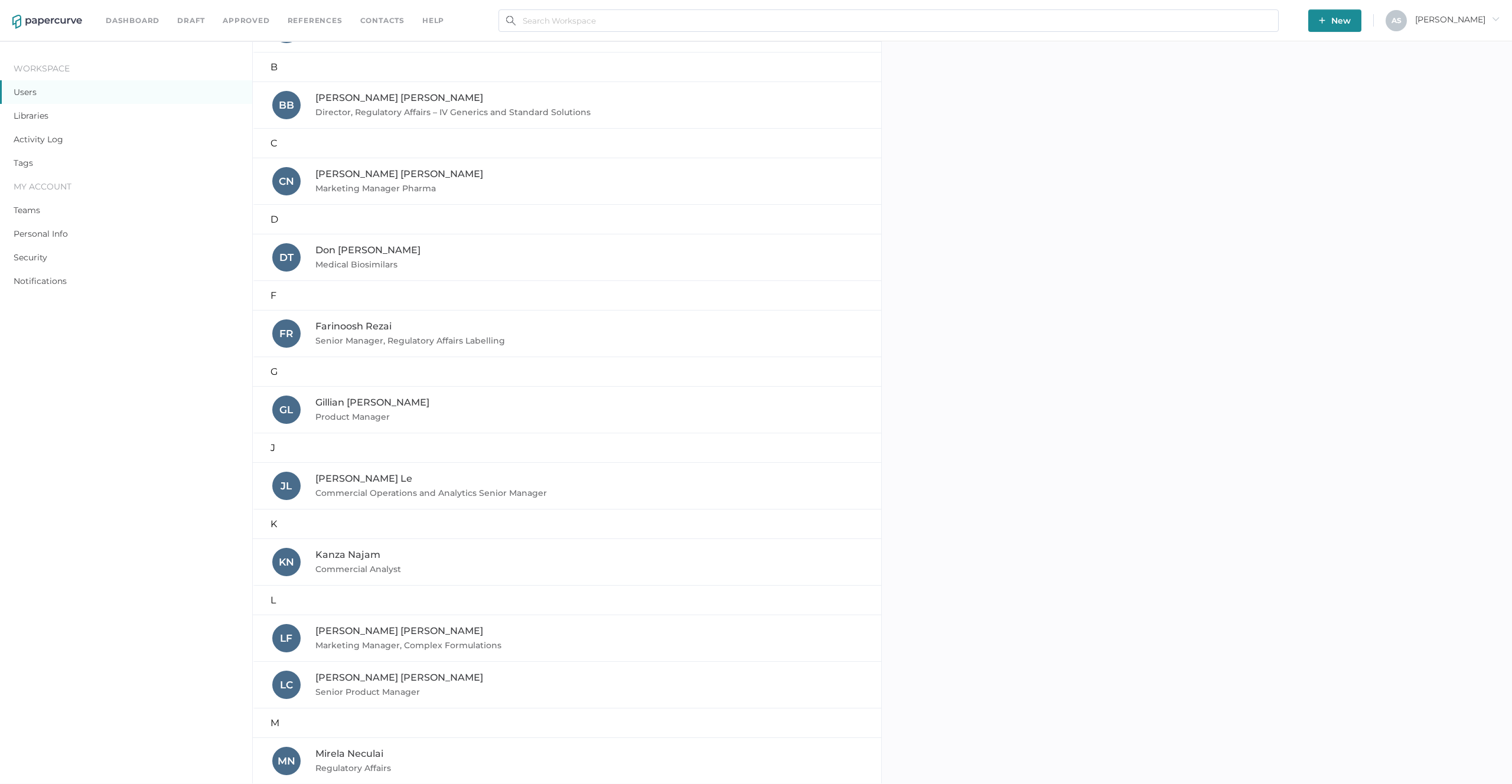
click at [30, 117] on link "Libraries" at bounding box center [30, 116] width 35 height 11
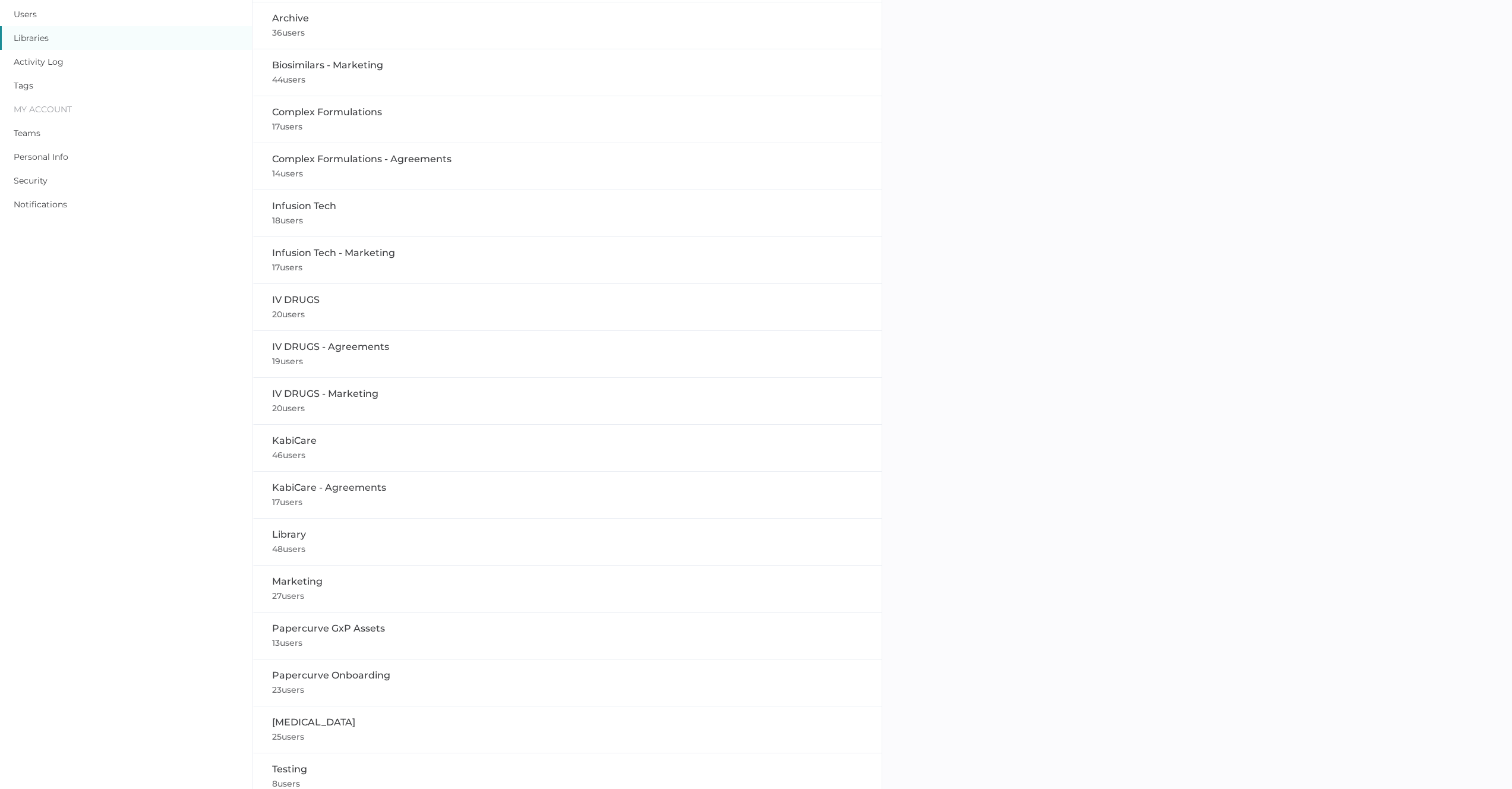
scroll to position [89, 0]
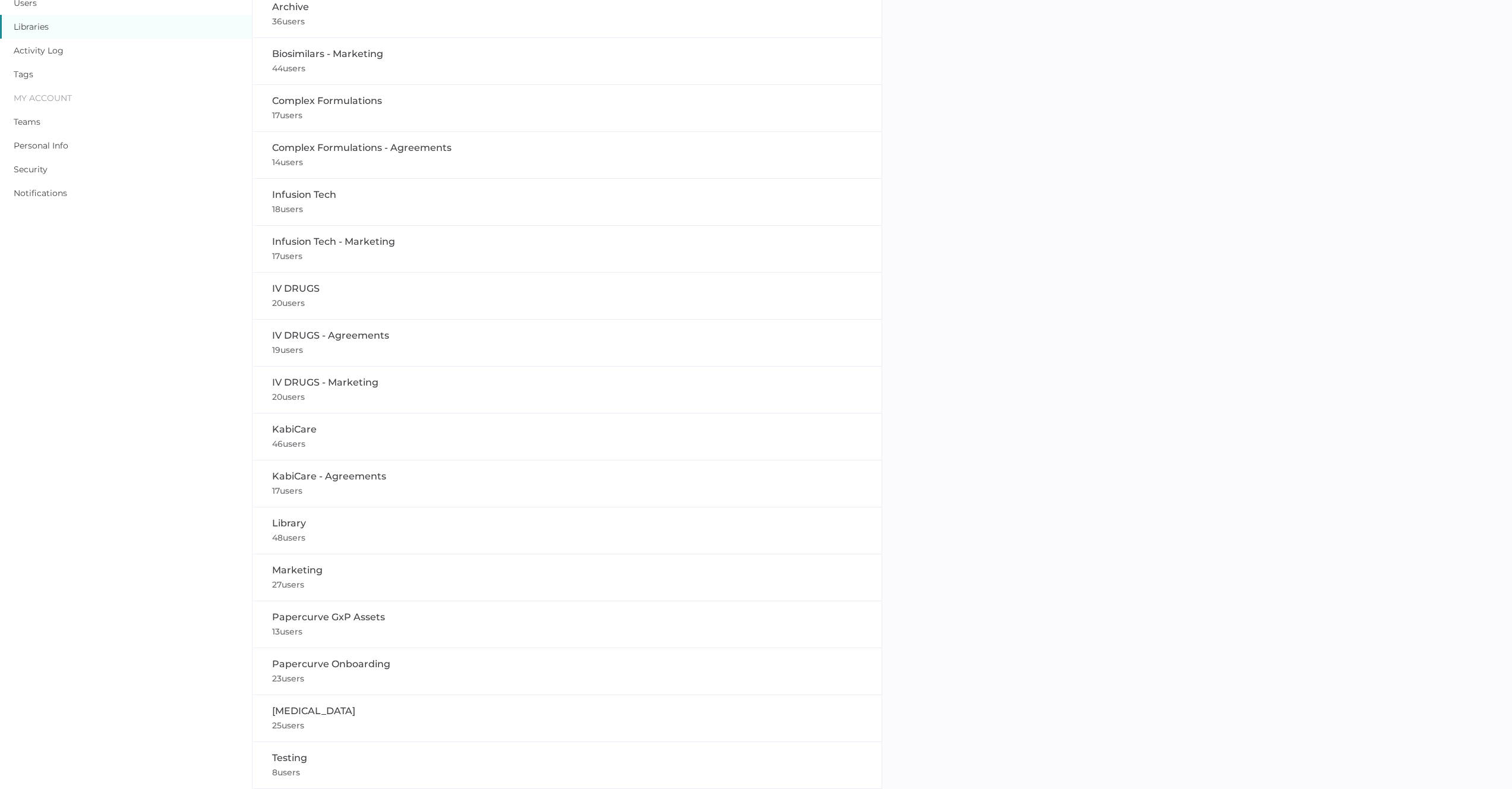
click at [331, 772] on div "Testing 8 users" at bounding box center [568, 764] width 591 height 28
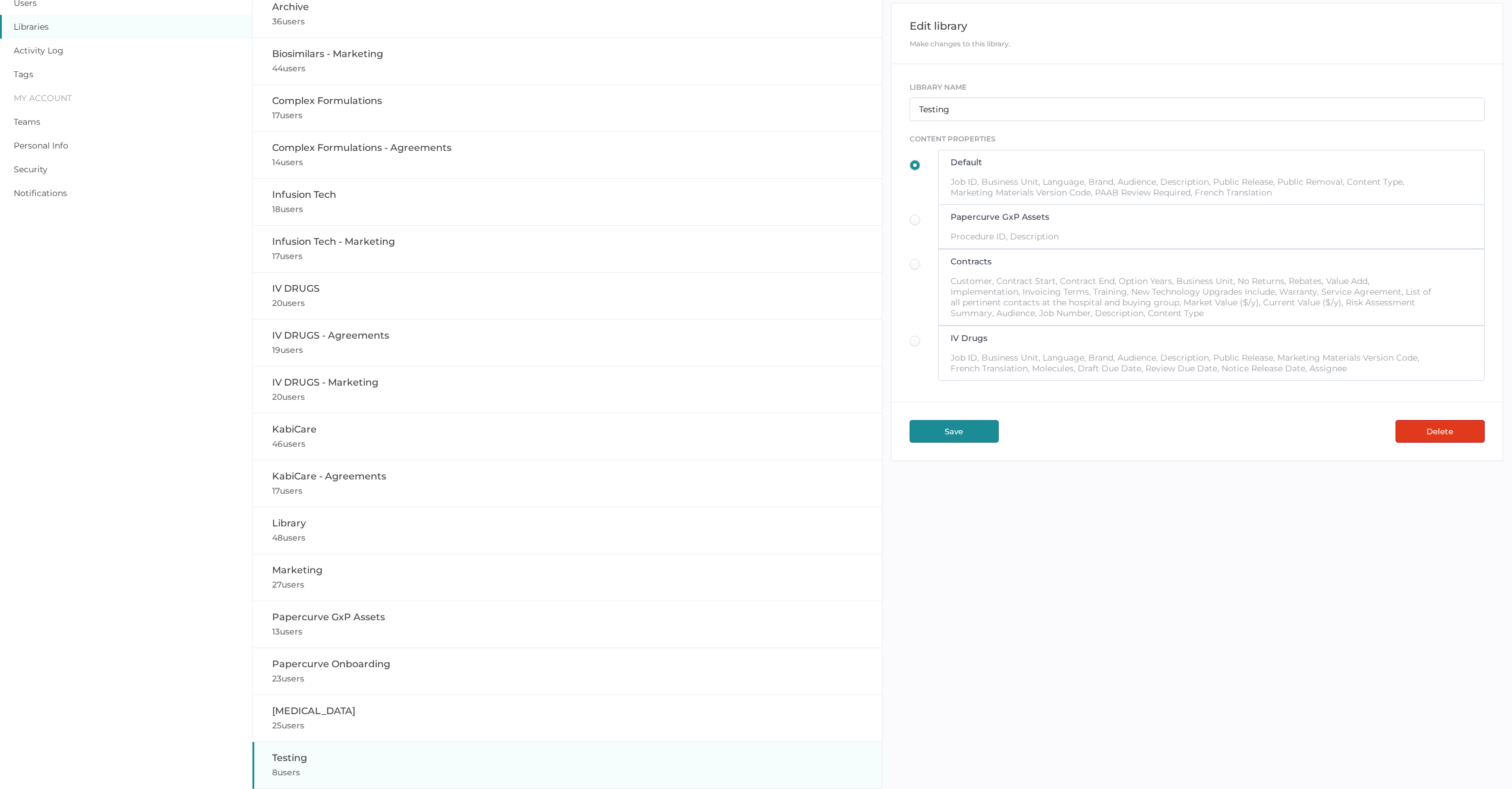
click at [1419, 432] on button "Delete" at bounding box center [1440, 431] width 89 height 23
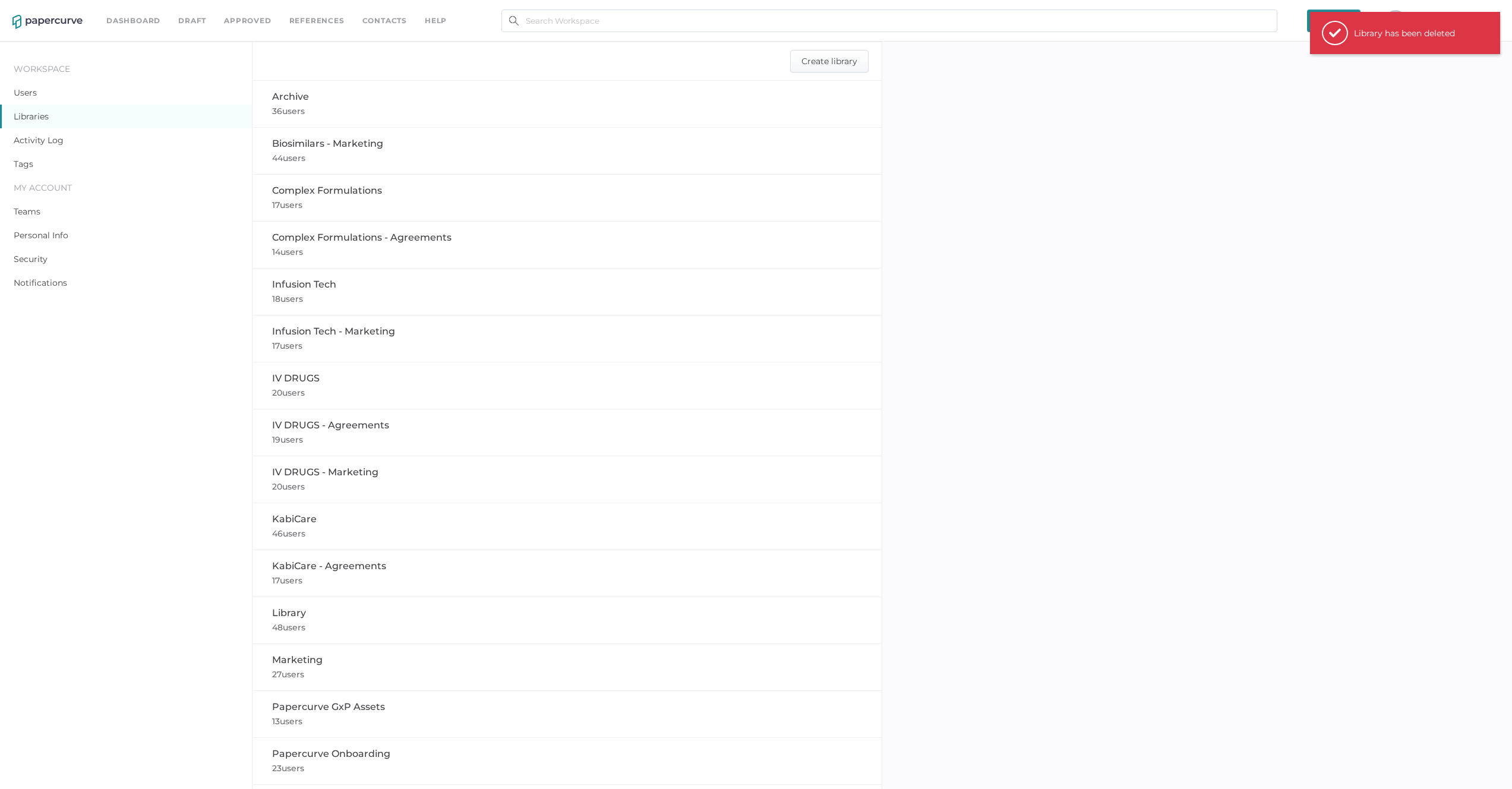
click at [1372, 19] on div "check Library has been deleted" at bounding box center [1405, 33] width 190 height 43
click at [1248, 129] on div at bounding box center [1197, 437] width 630 height 790
click at [553, 625] on div "Library 48 users" at bounding box center [568, 620] width 591 height 28
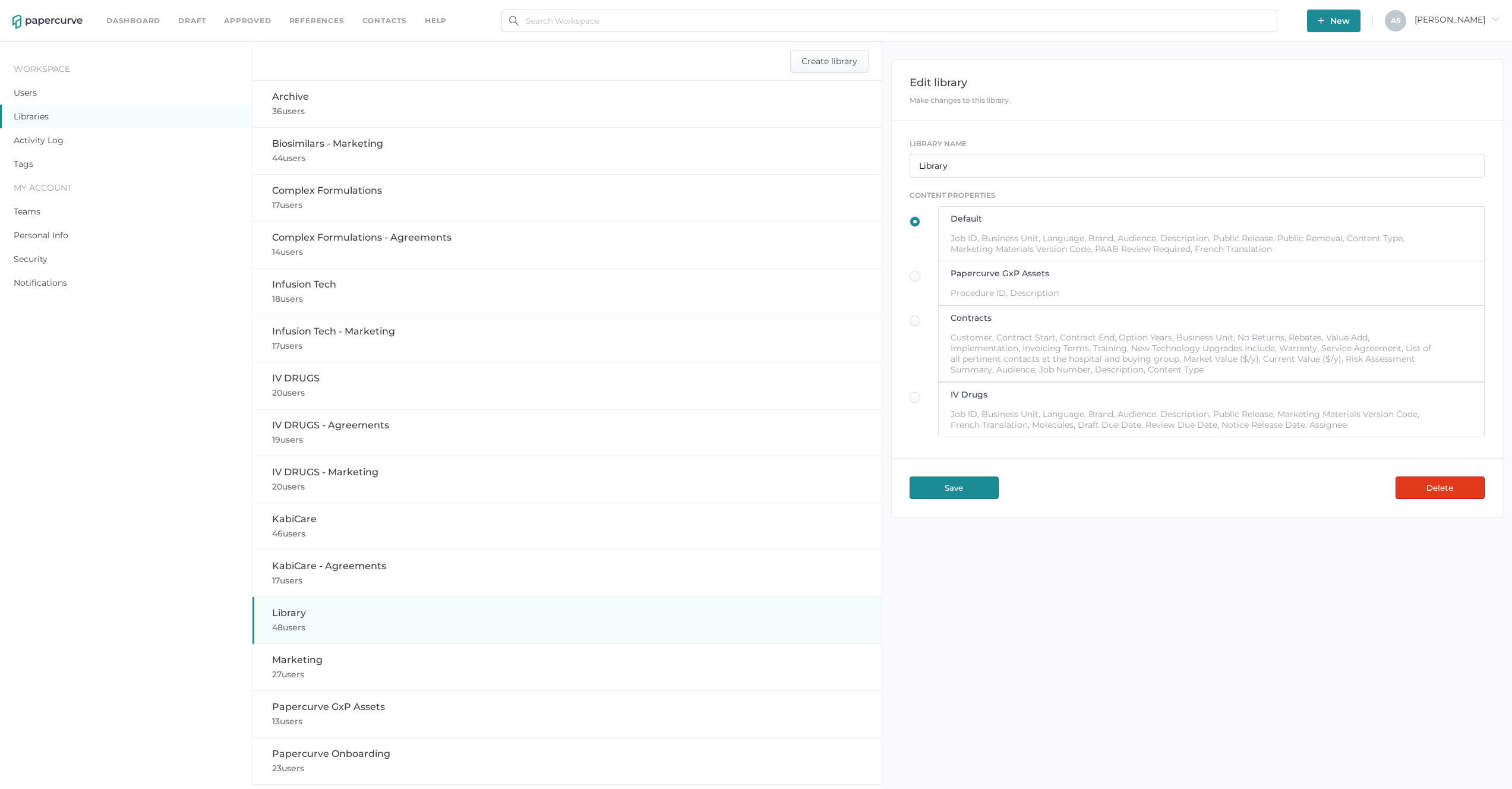
click at [1073, 468] on div "Save Delete" at bounding box center [1197, 488] width 610 height 58
click at [1071, 460] on div "Save Delete" at bounding box center [1197, 488] width 610 height 58
click at [1116, 501] on div "Save Delete" at bounding box center [1197, 488] width 610 height 58
click at [1181, 516] on div "Save Delete" at bounding box center [1197, 488] width 610 height 58
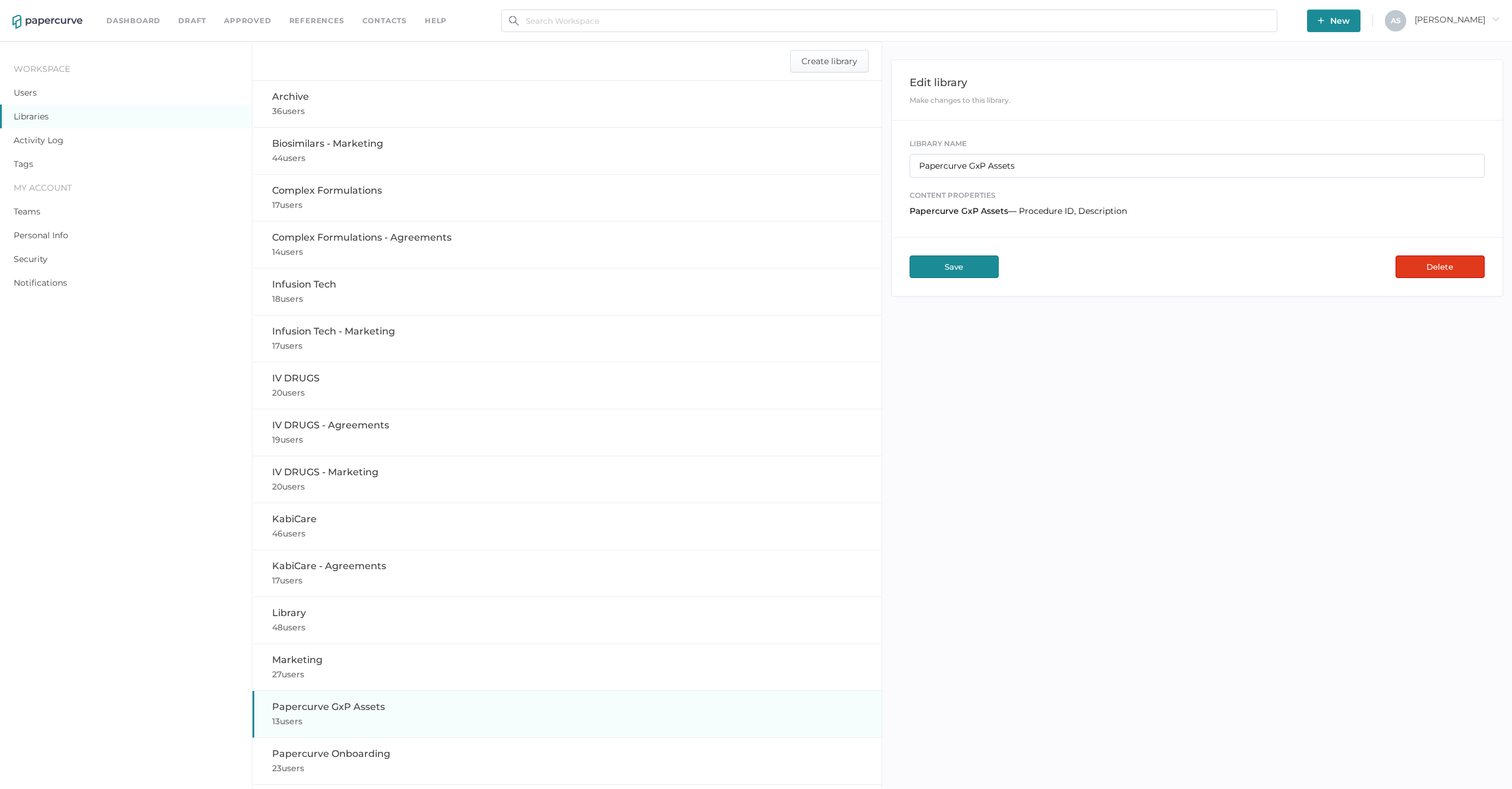
click at [238, 23] on link "Approved" at bounding box center [247, 20] width 47 height 13
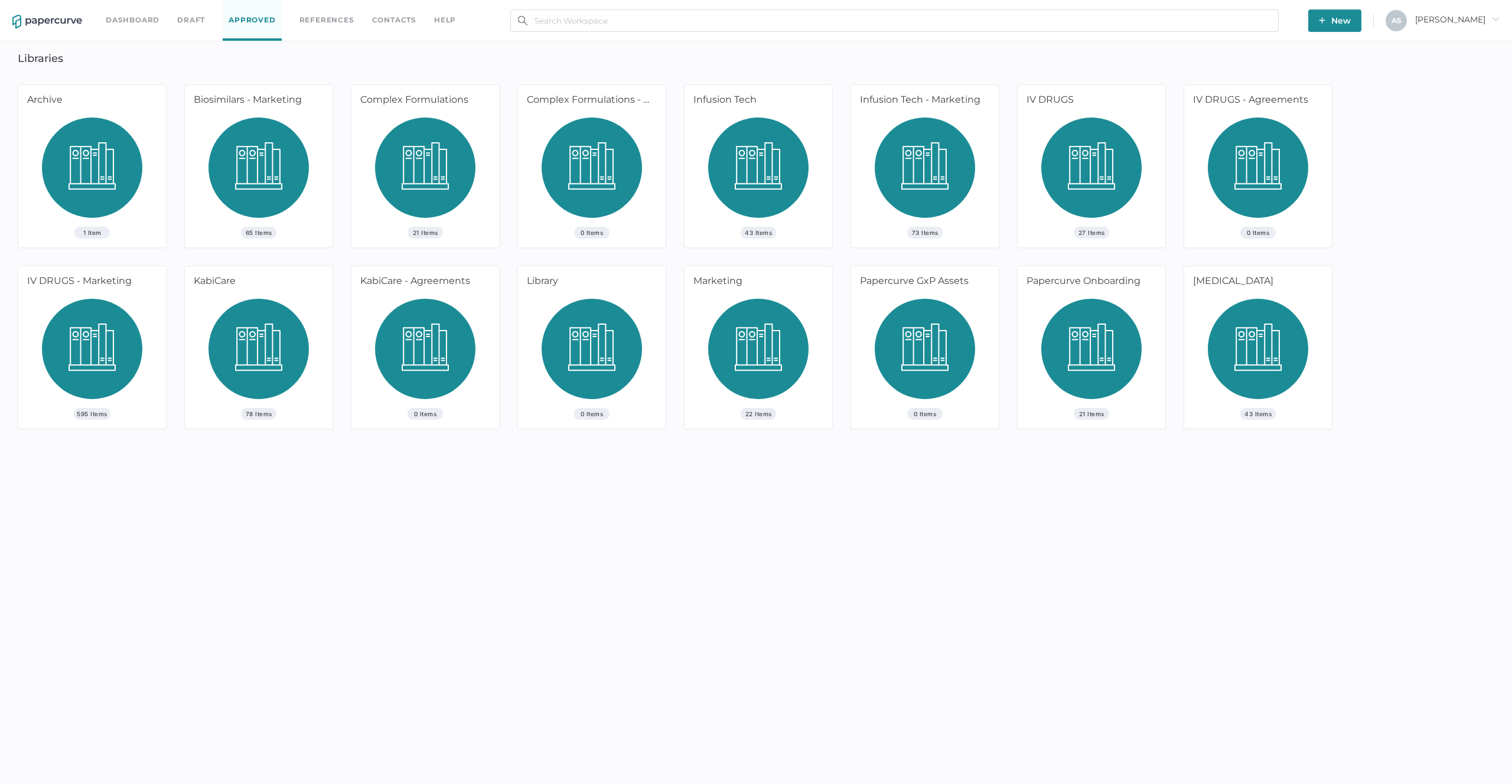
click at [939, 293] on div "Papercurve GxP Assets" at bounding box center [923, 282] width 144 height 32
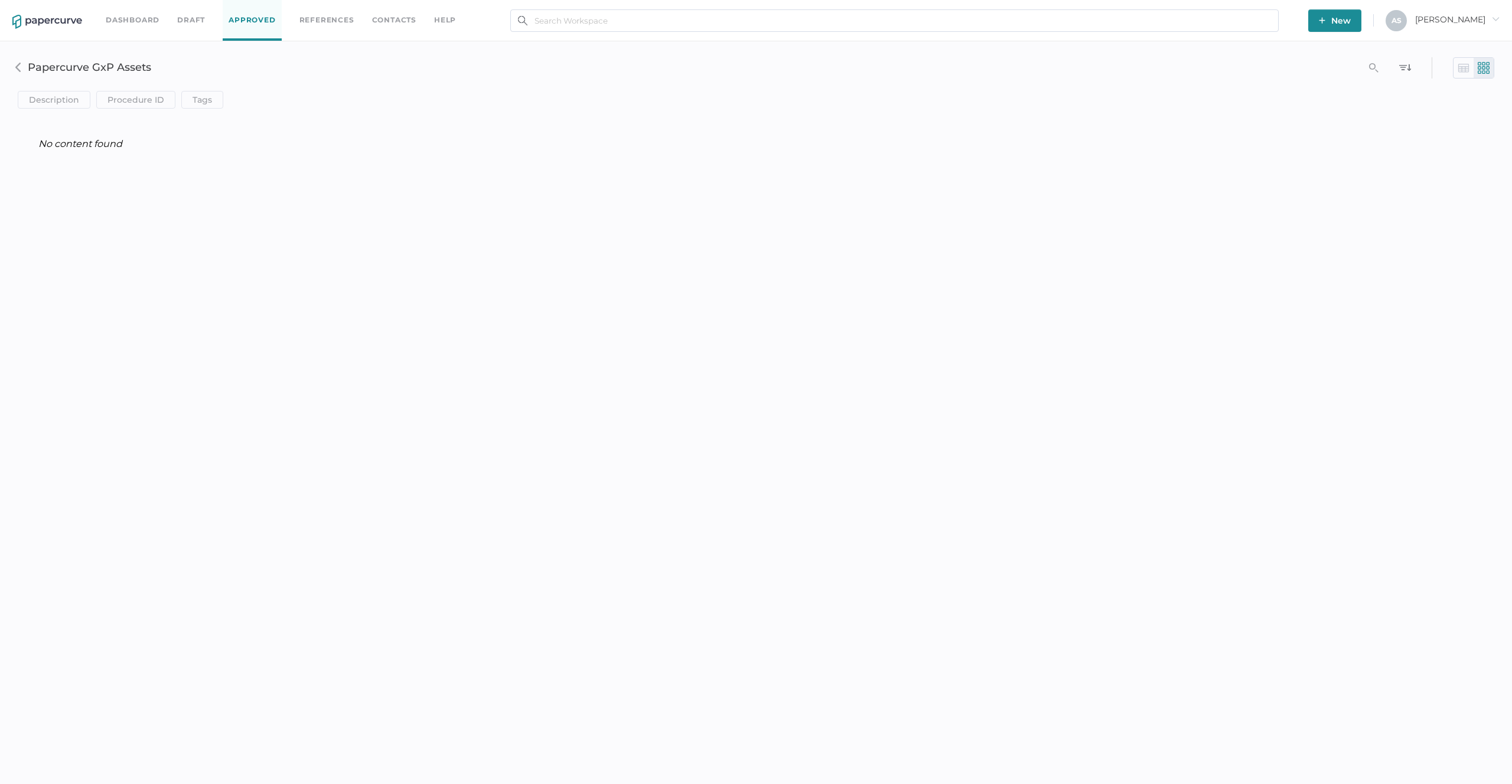
click at [201, 21] on link "Draft" at bounding box center [190, 19] width 28 height 13
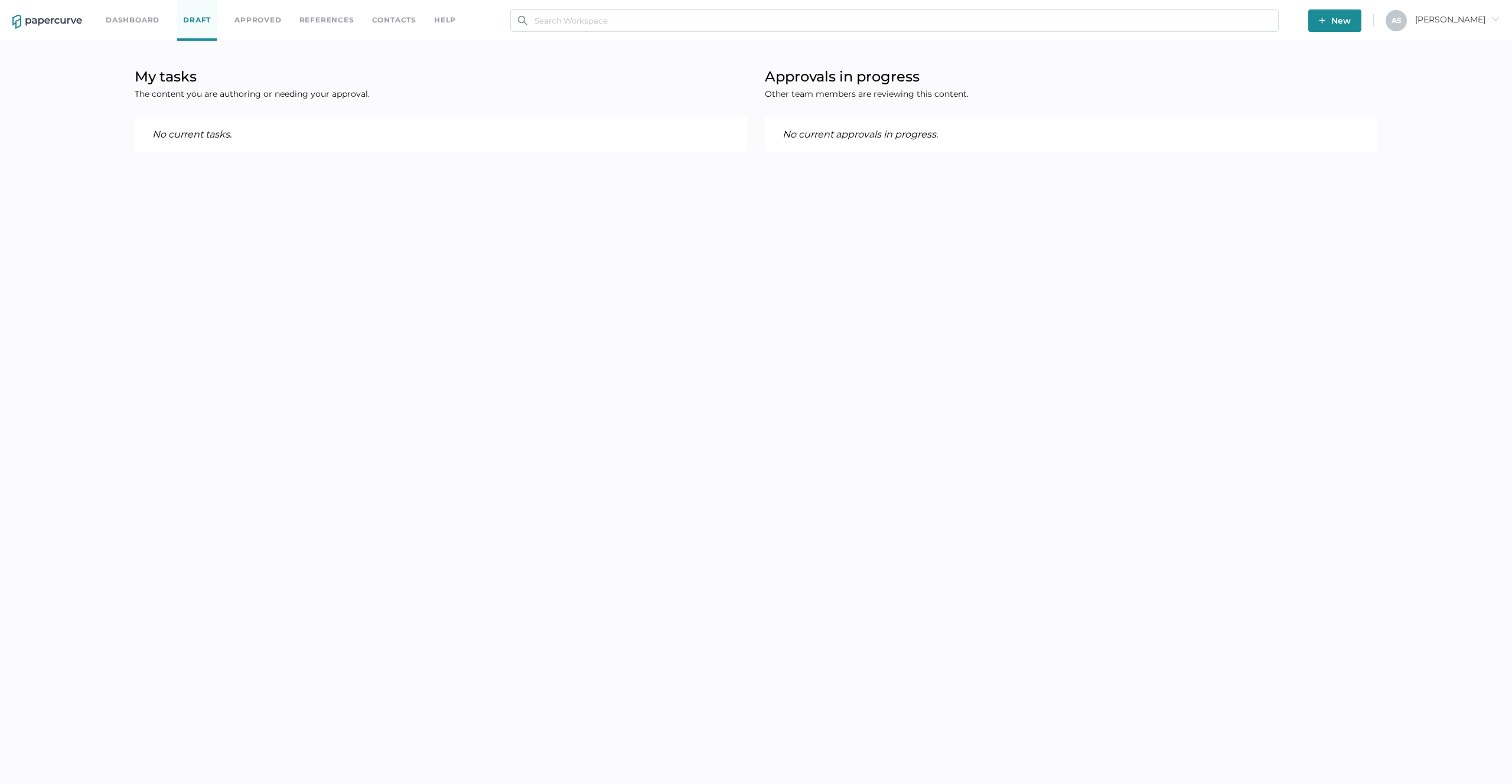
click at [1458, 20] on span "[PERSON_NAME]" at bounding box center [1457, 19] width 85 height 11
click at [1443, 132] on span "Audit View" at bounding box center [1438, 135] width 99 height 22
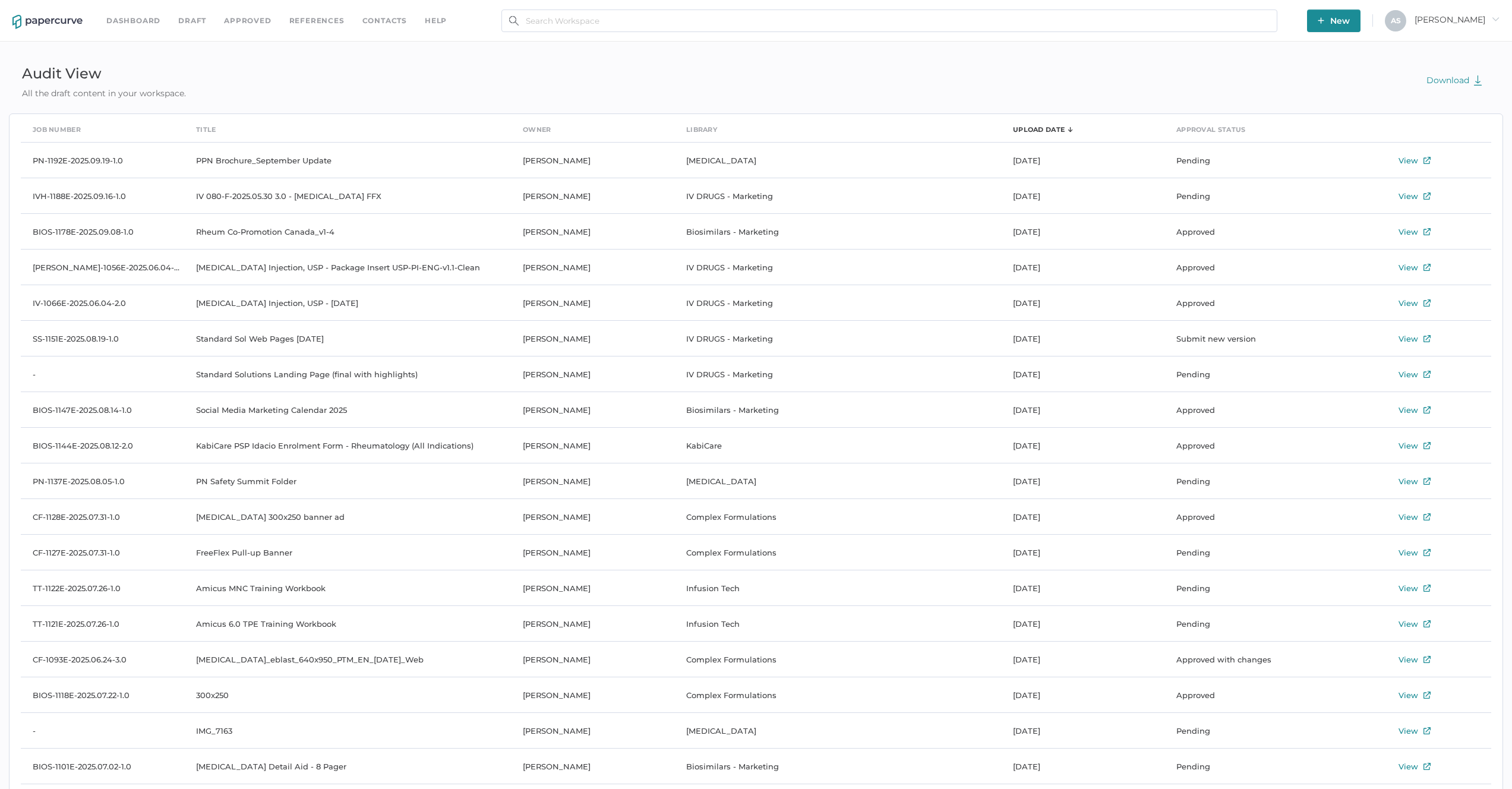
scroll to position [3080, 0]
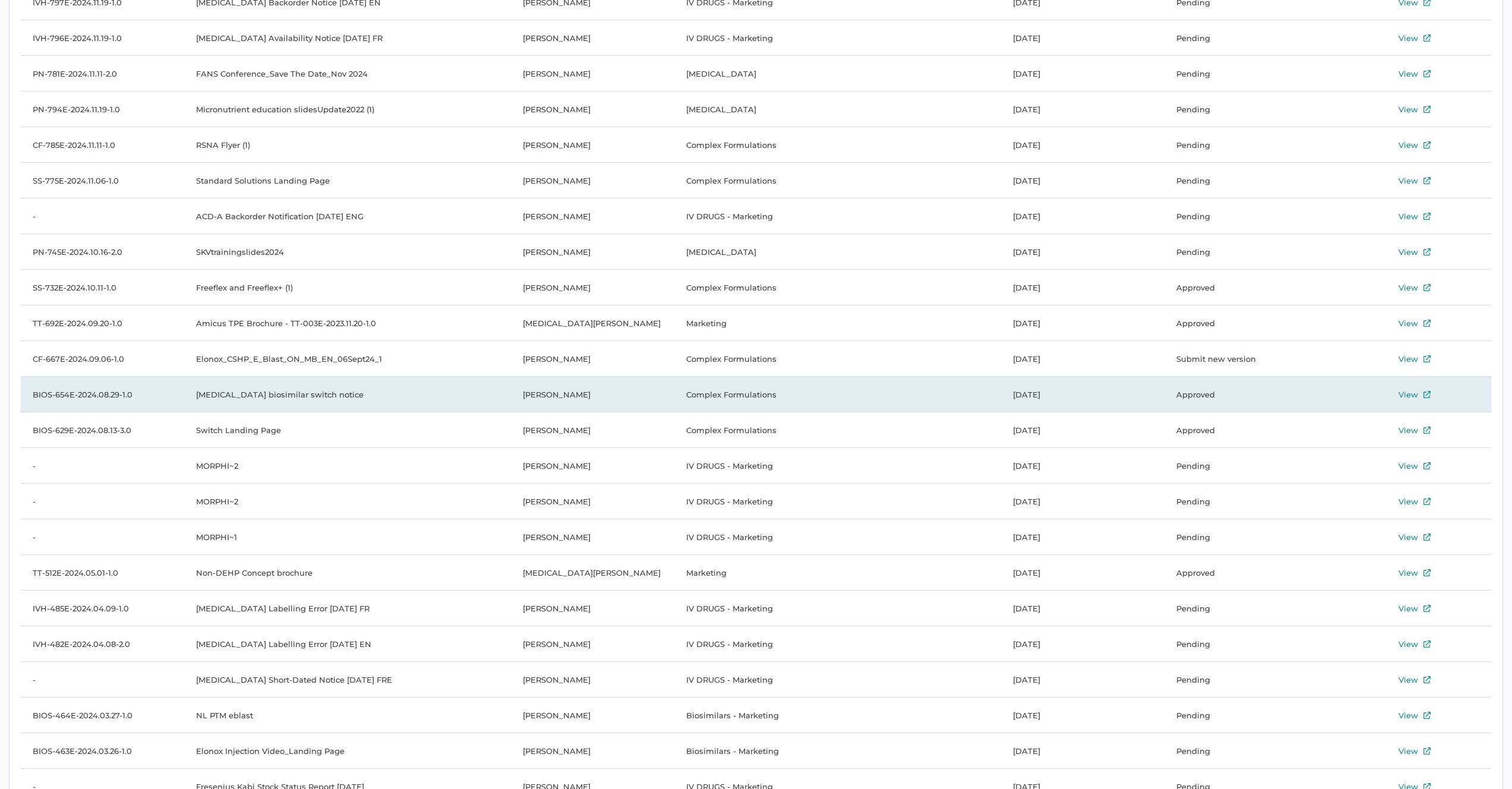
click at [1414, 395] on div "View" at bounding box center [1408, 394] width 20 height 14
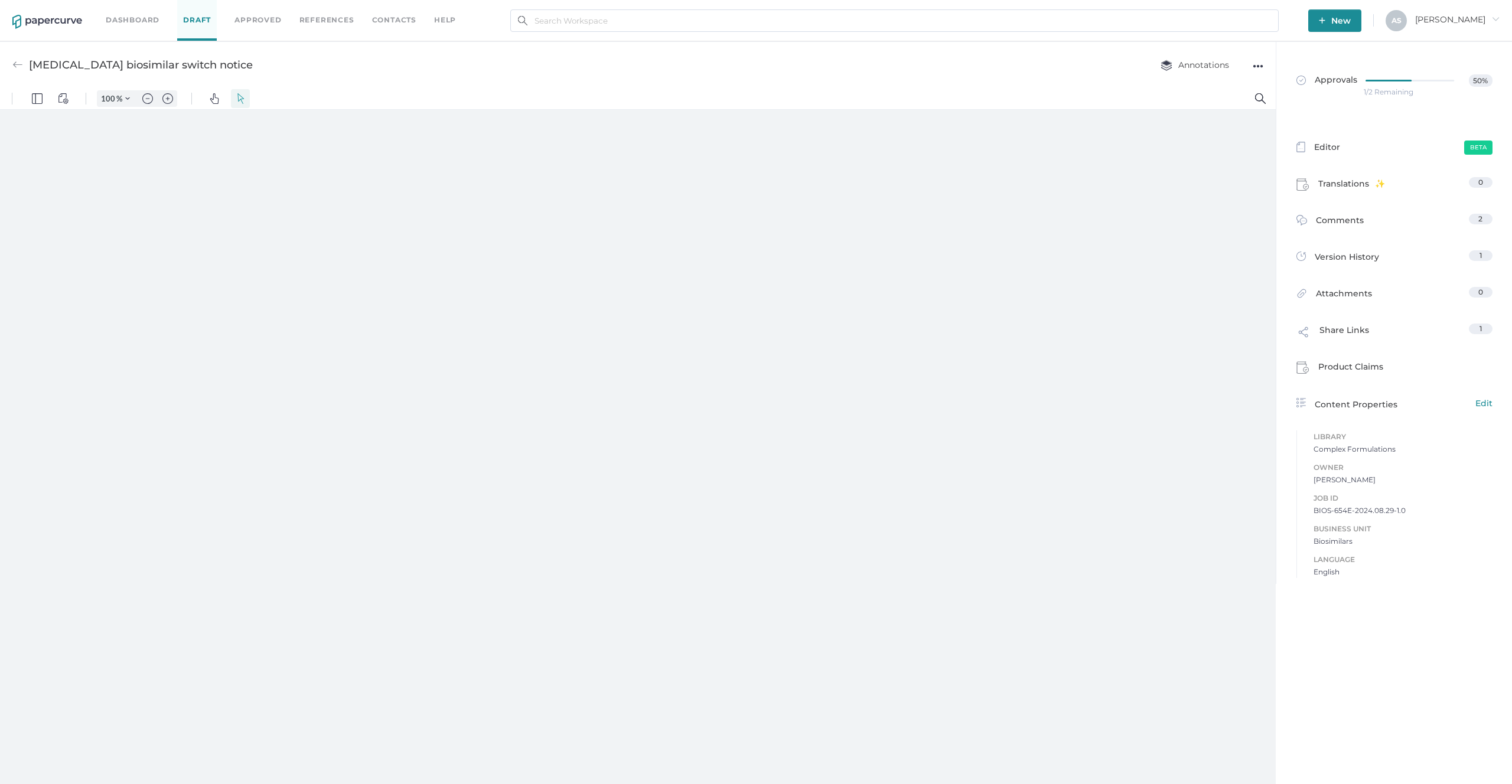
type input "181"
click at [1350, 88] on link "Approvals 50%" at bounding box center [1394, 85] width 210 height 46
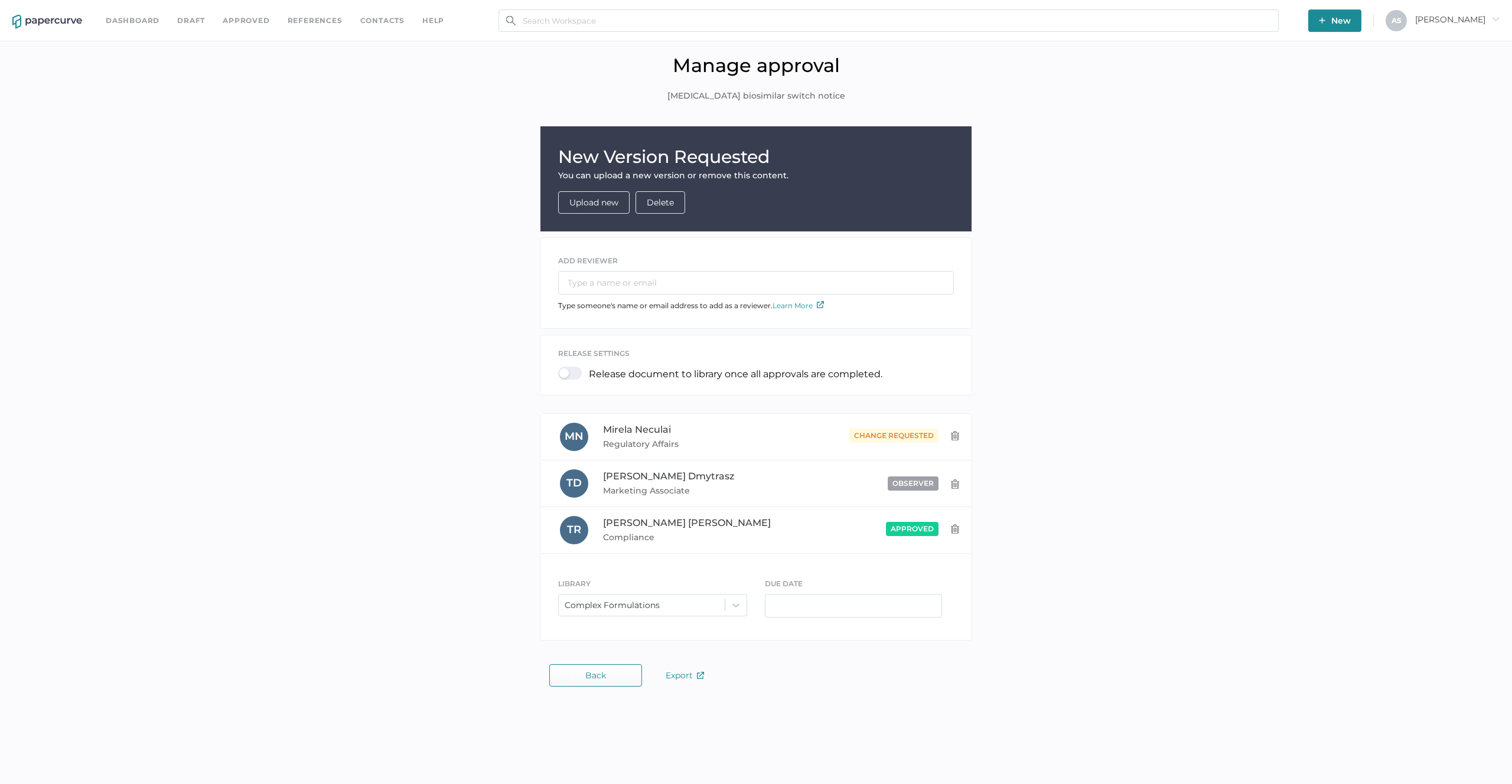
click at [594, 683] on button "Back" at bounding box center [596, 675] width 93 height 23
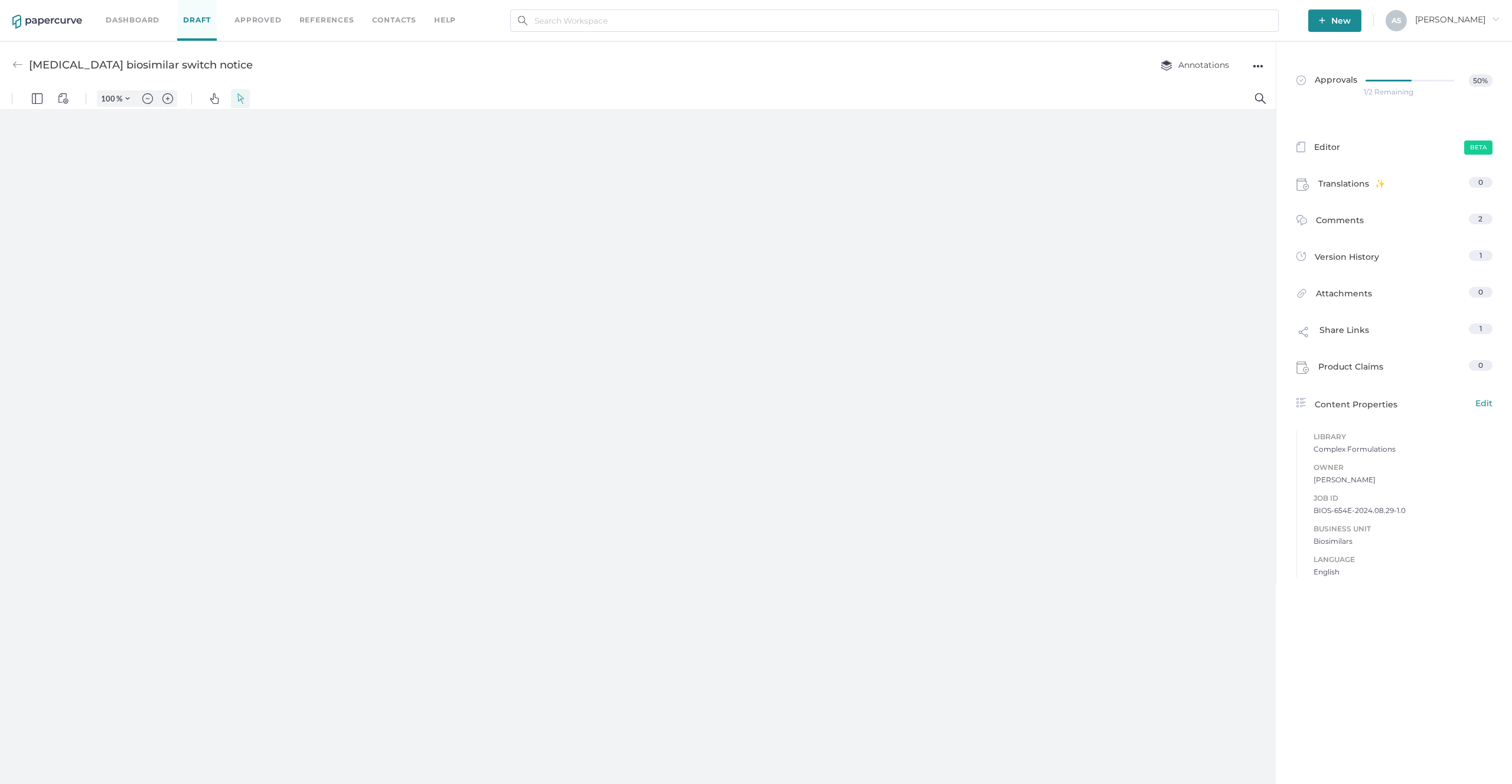
type input "181"
click at [63, 61] on div "[MEDICAL_DATA] biosimilar switch notice" at bounding box center [140, 65] width 224 height 23
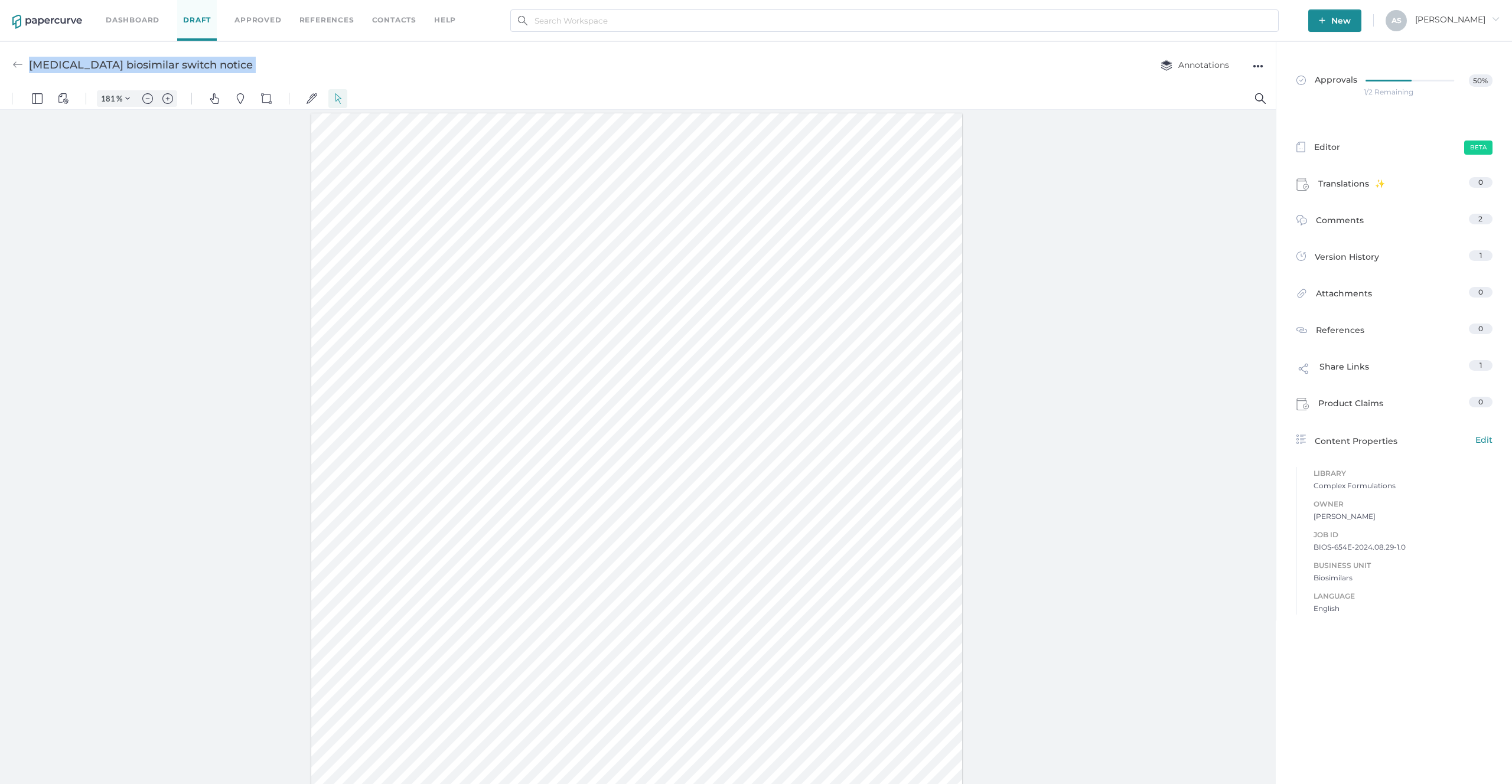
copy div "Enoxaparin biosimilar switch notice Annotations"
click at [1375, 107] on link "Approvals 50%" at bounding box center [1394, 85] width 210 height 46
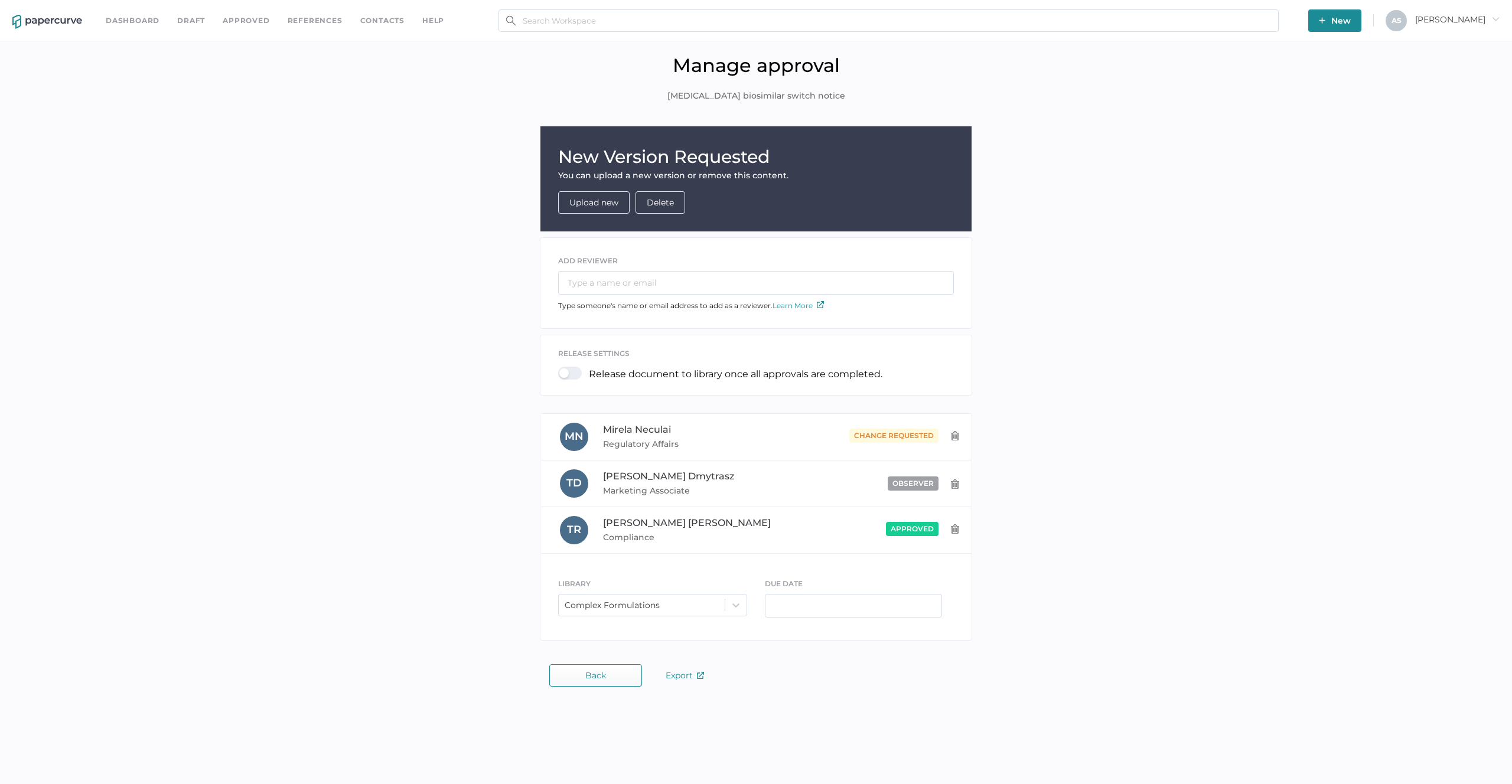
click at [1143, 162] on div "New Version Requested You can upload a new version or remove this content. Uplo…" at bounding box center [756, 386] width 1494 height 520
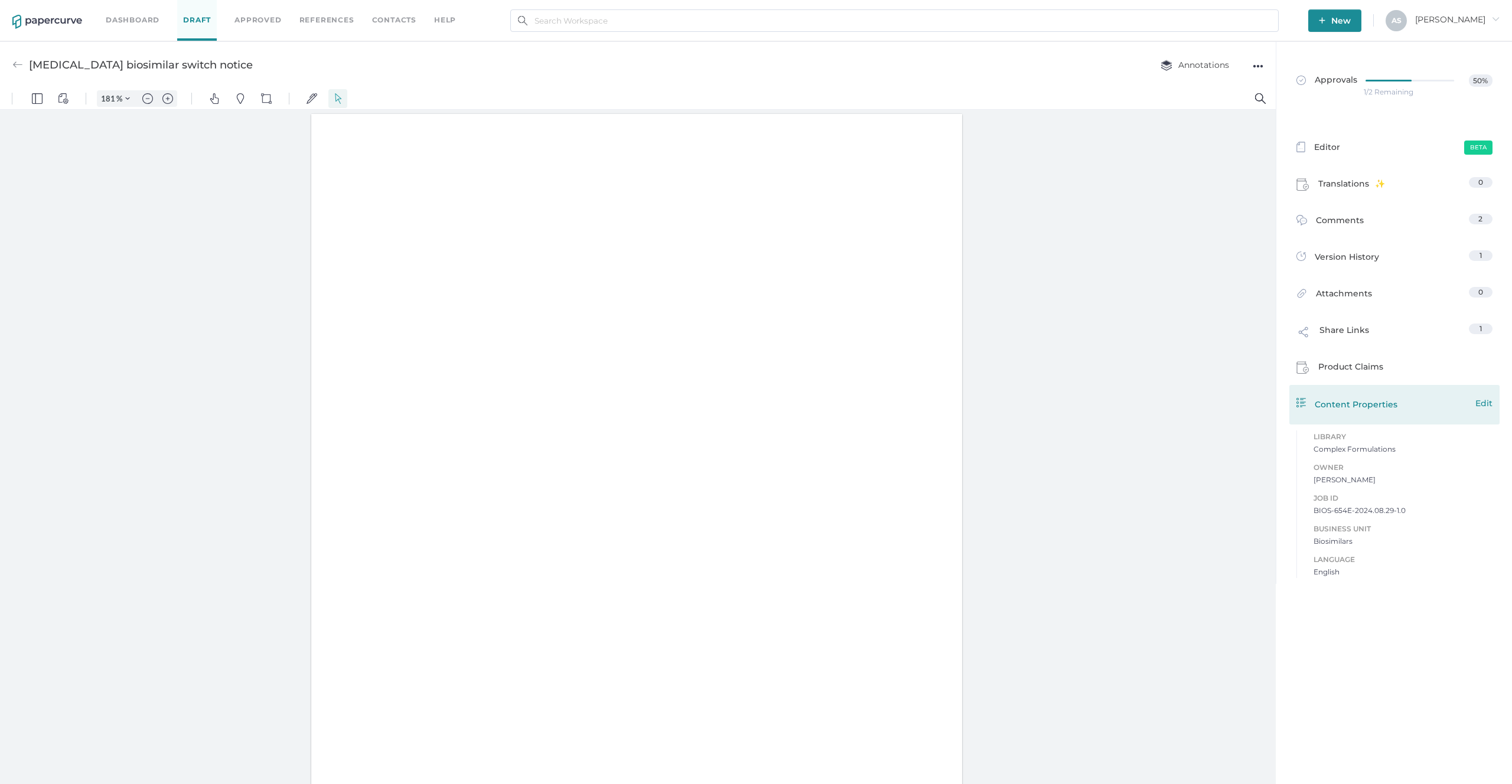
type input "181"
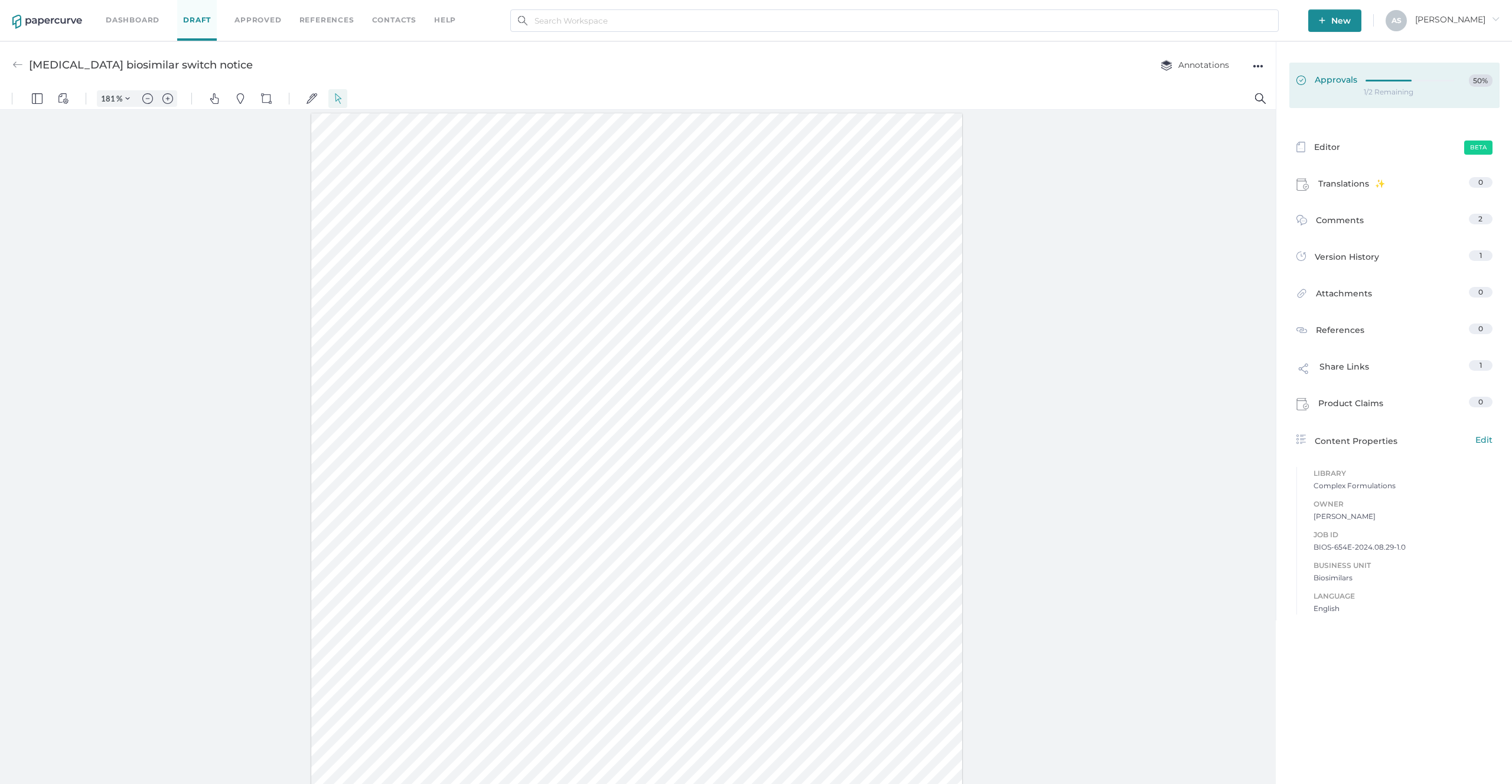
click at [1435, 90] on link "Approvals 50%" at bounding box center [1394, 85] width 210 height 46
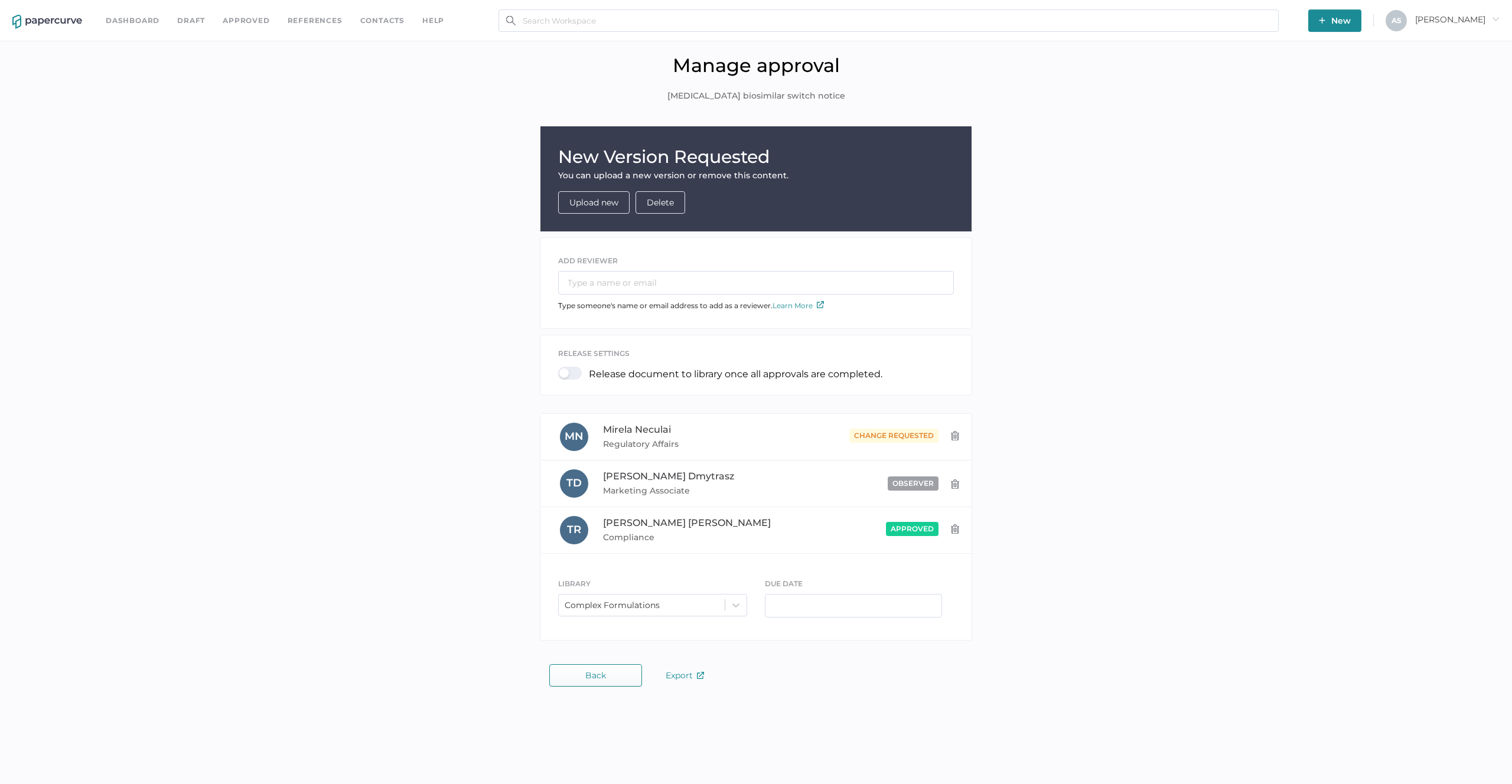
click at [1237, 200] on div "New Version Requested You can upload a new version or remove this content. Uplo…" at bounding box center [756, 386] width 1494 height 520
click at [1476, 25] on div "A S Antonio arrow_right" at bounding box center [1442, 20] width 114 height 21
click at [1476, 20] on span "Antonio arrow_right" at bounding box center [1457, 19] width 85 height 11
click at [1446, 51] on span "Workspace" at bounding box center [1438, 45] width 99 height 23
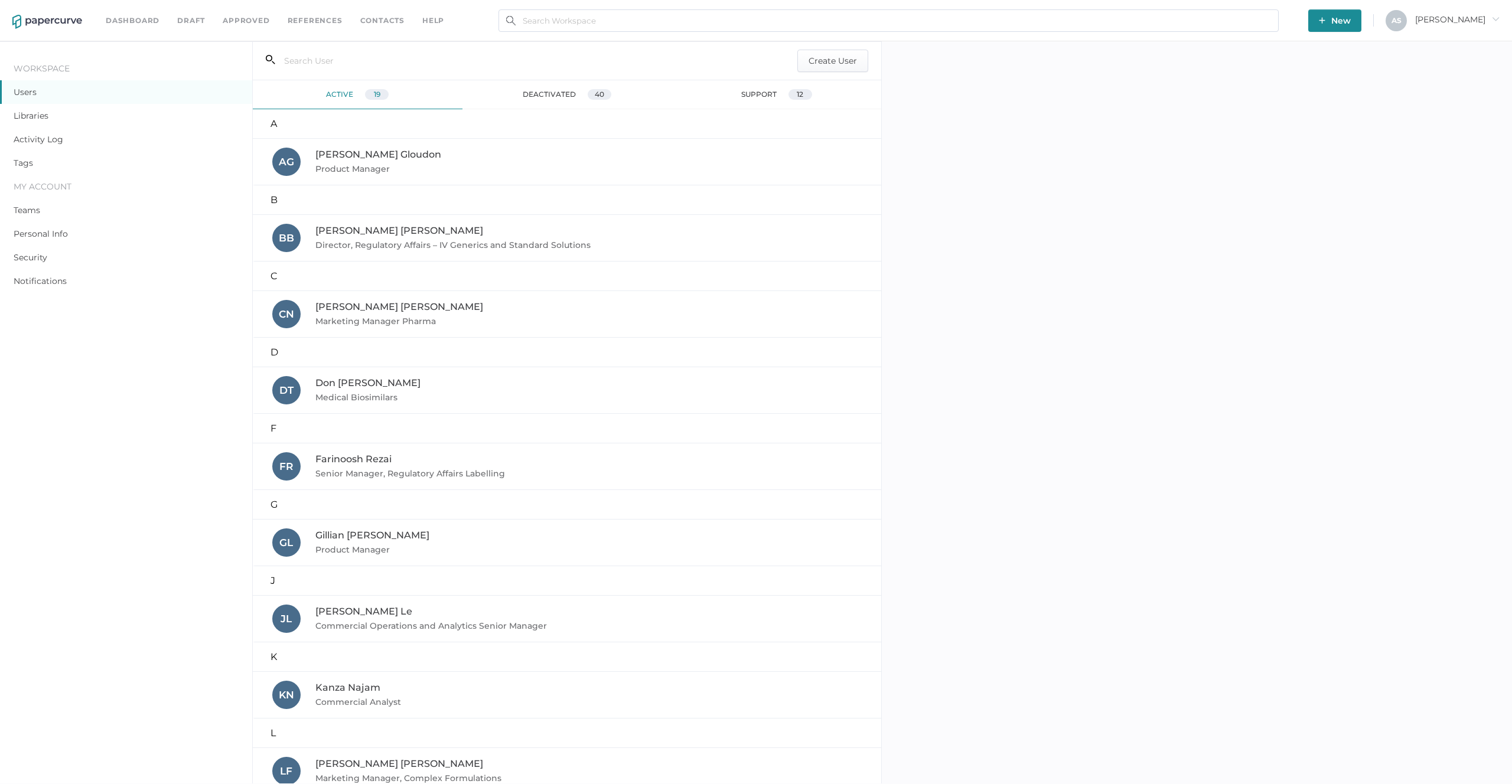
click at [416, 50] on input "text" at bounding box center [486, 61] width 421 height 23
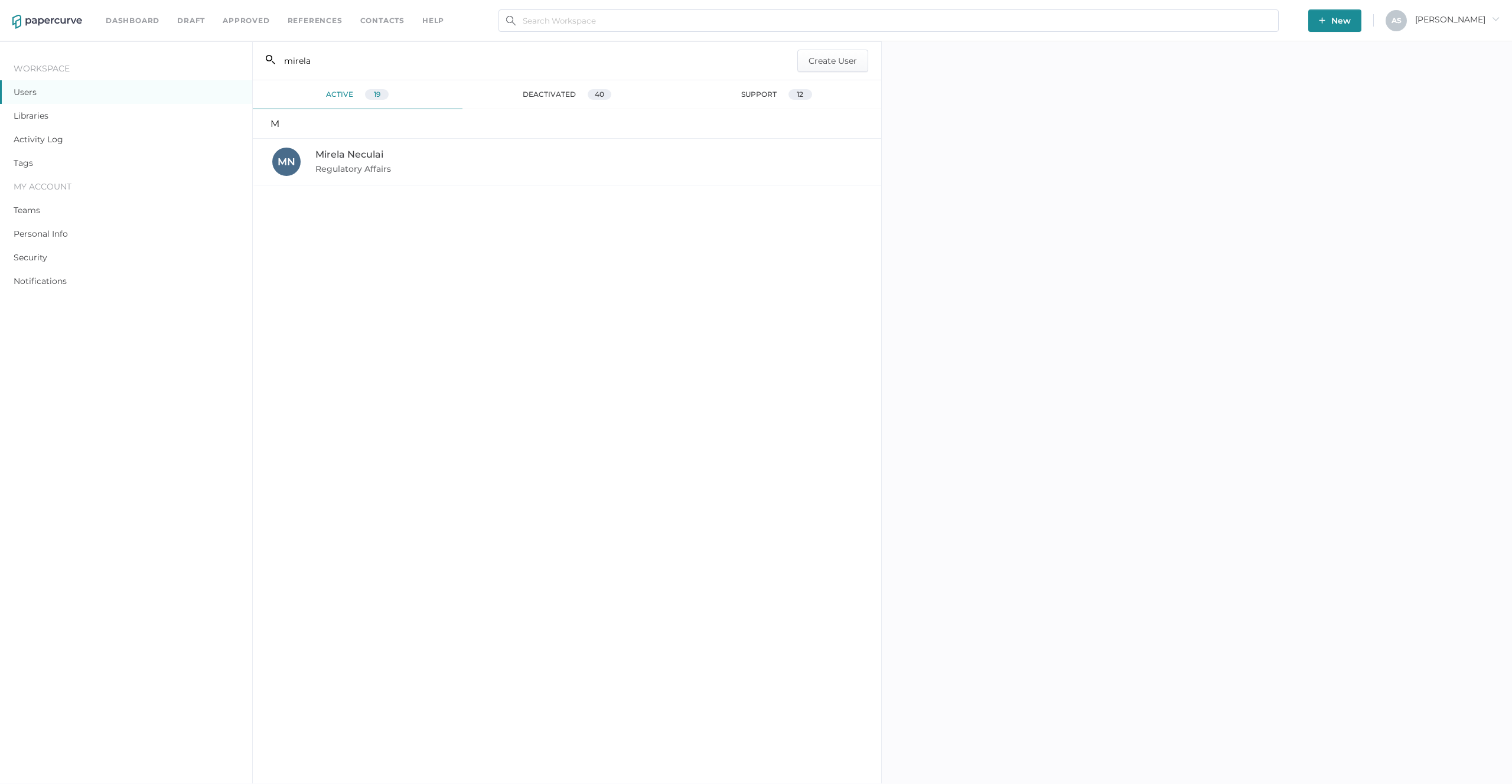
type input "mirela"
click at [396, 146] on div "M N Mirela Neculai Regulatory Affairs" at bounding box center [567, 162] width 629 height 47
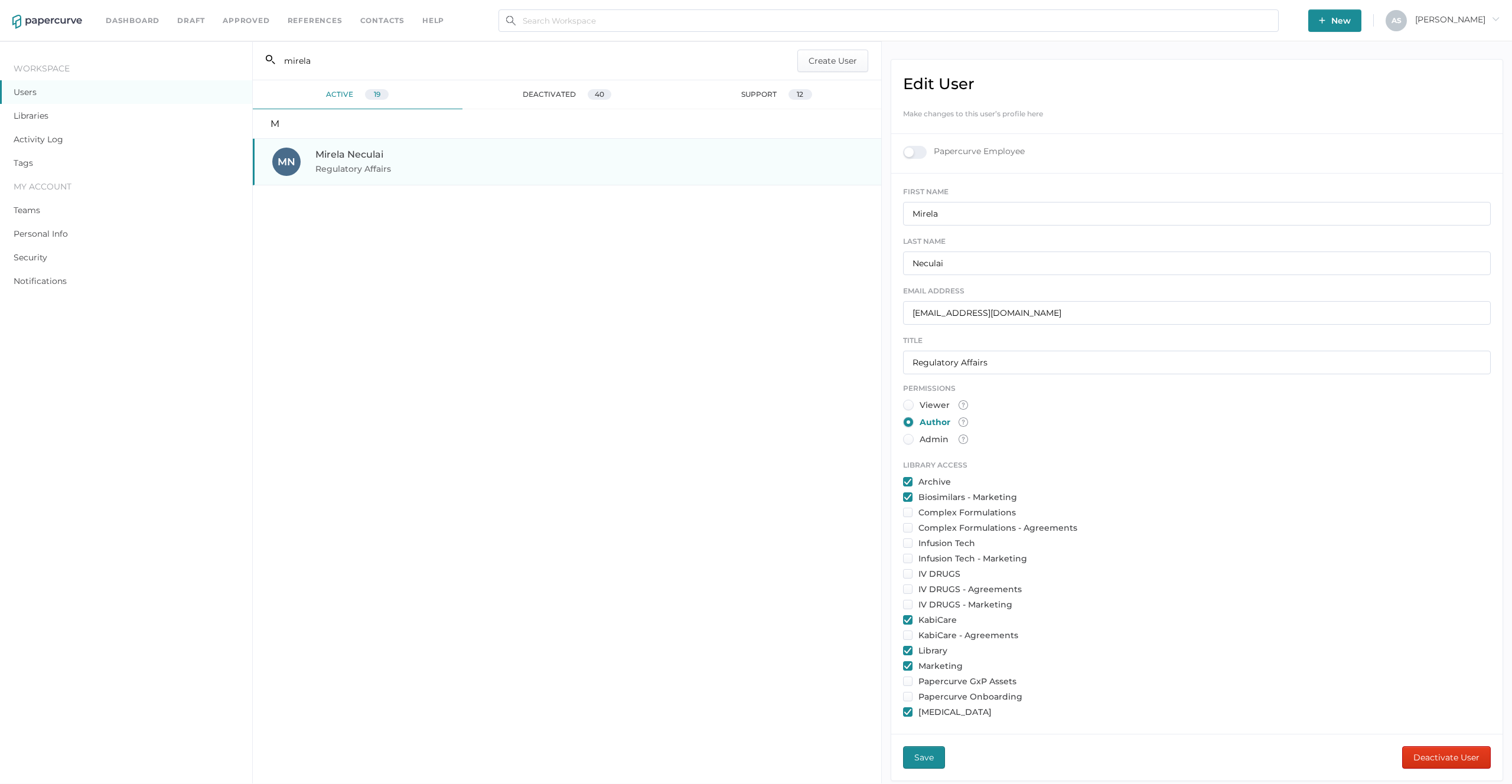
click at [907, 515] on input "checkbox" at bounding box center [907, 512] width 9 height 9
checkbox input "true"
click at [910, 524] on input "checkbox" at bounding box center [907, 527] width 9 height 9
checkbox input "true"
click at [932, 761] on span "Save" at bounding box center [923, 757] width 19 height 21
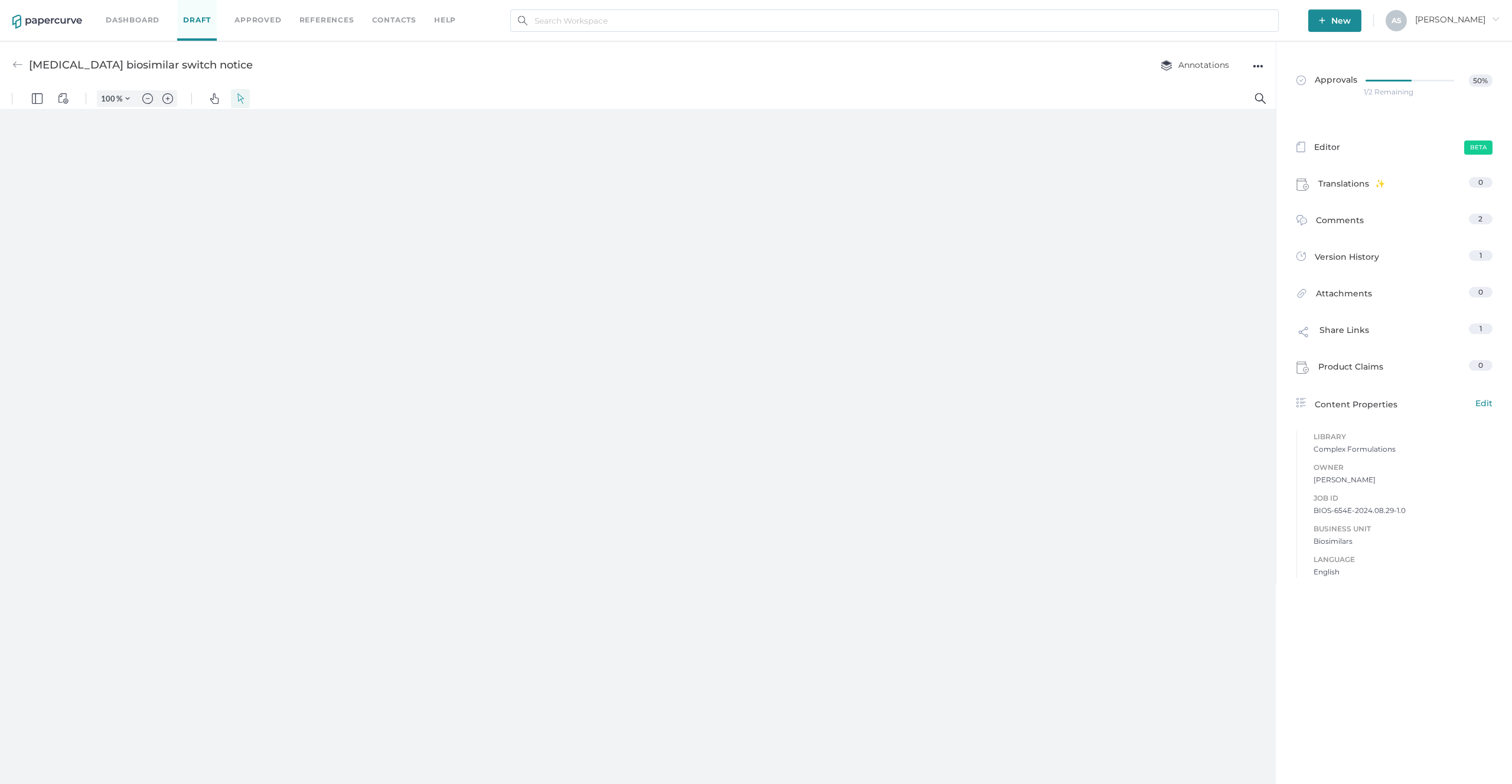
type input "181"
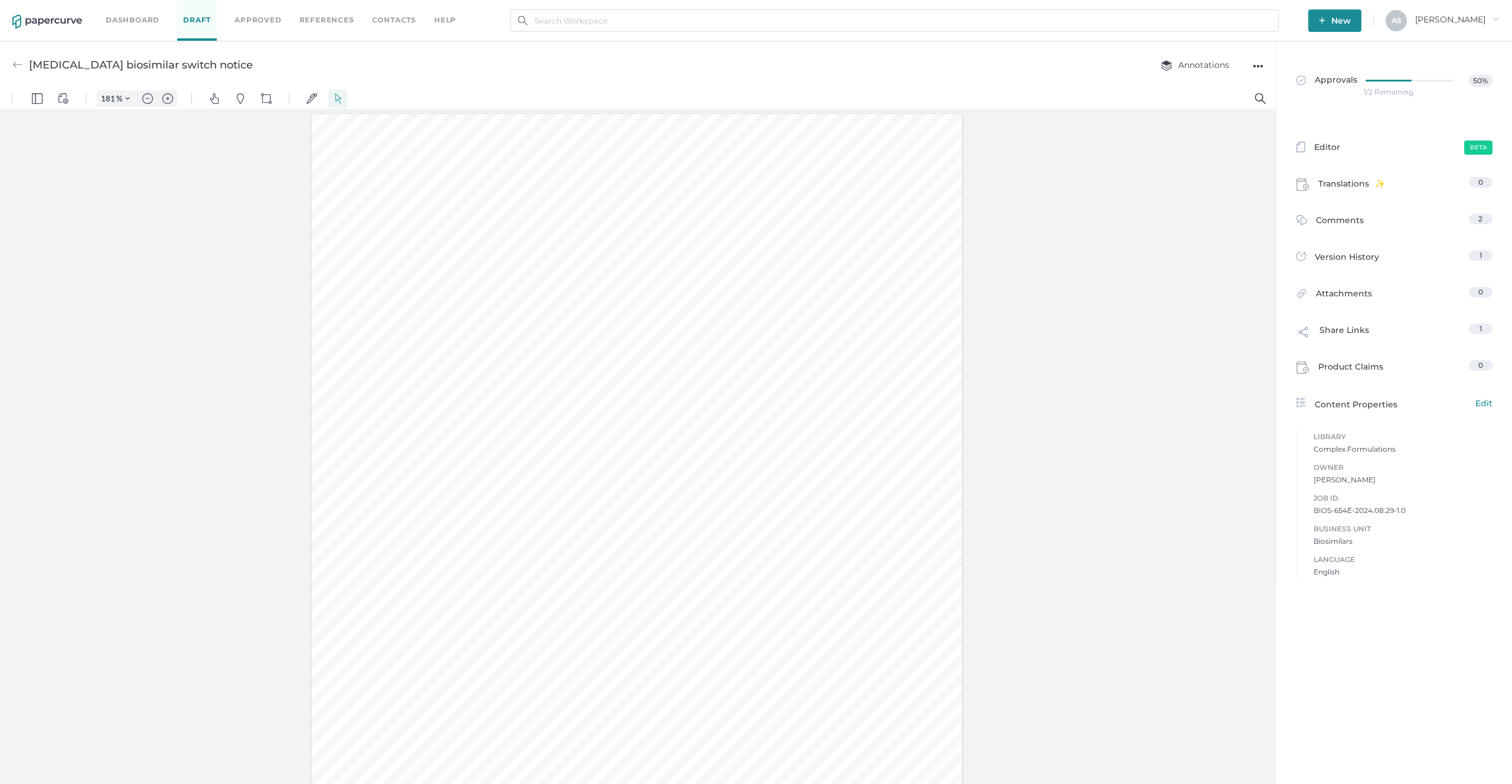
scroll to position [1, 0]
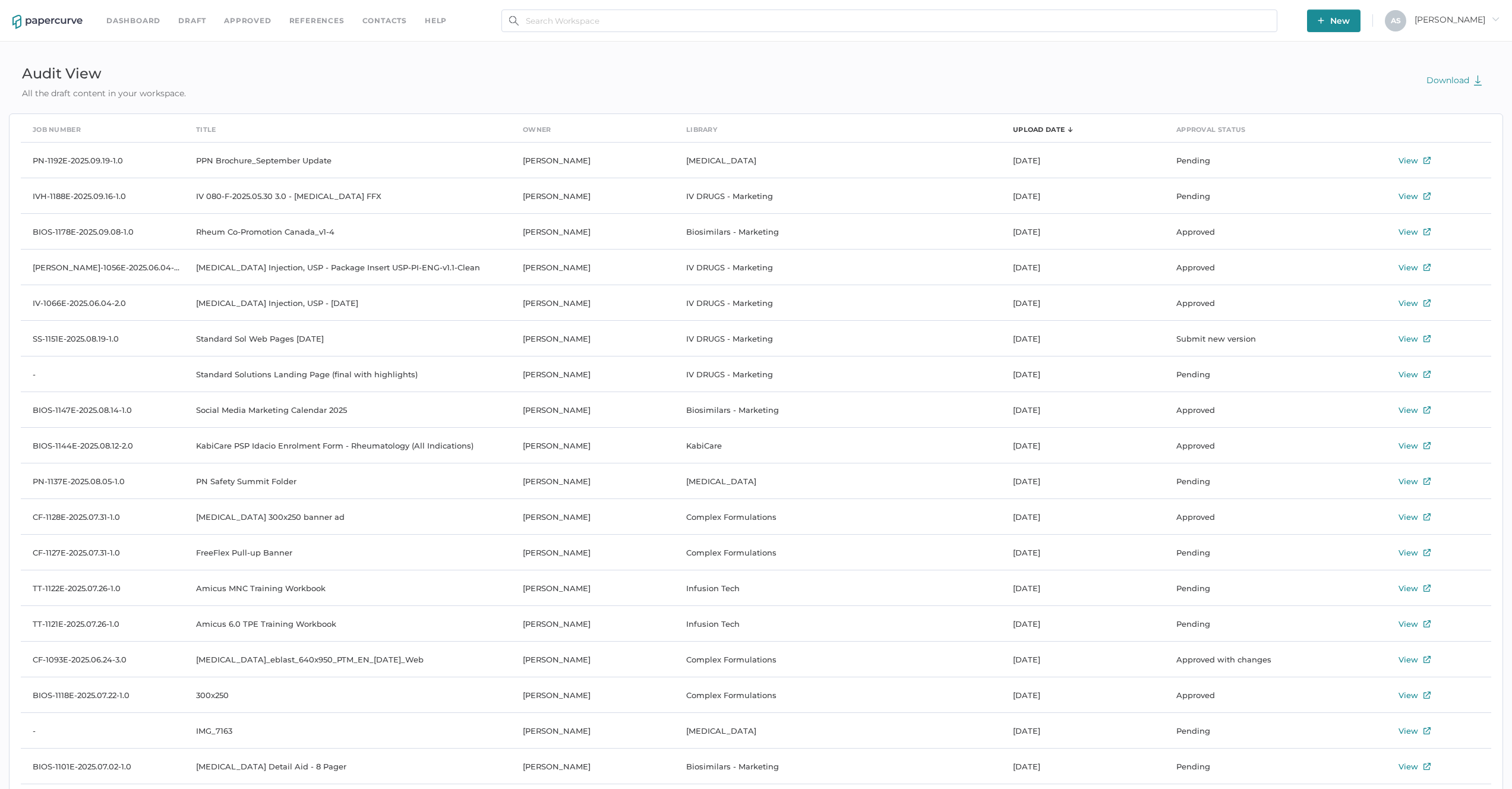
scroll to position [3080, 0]
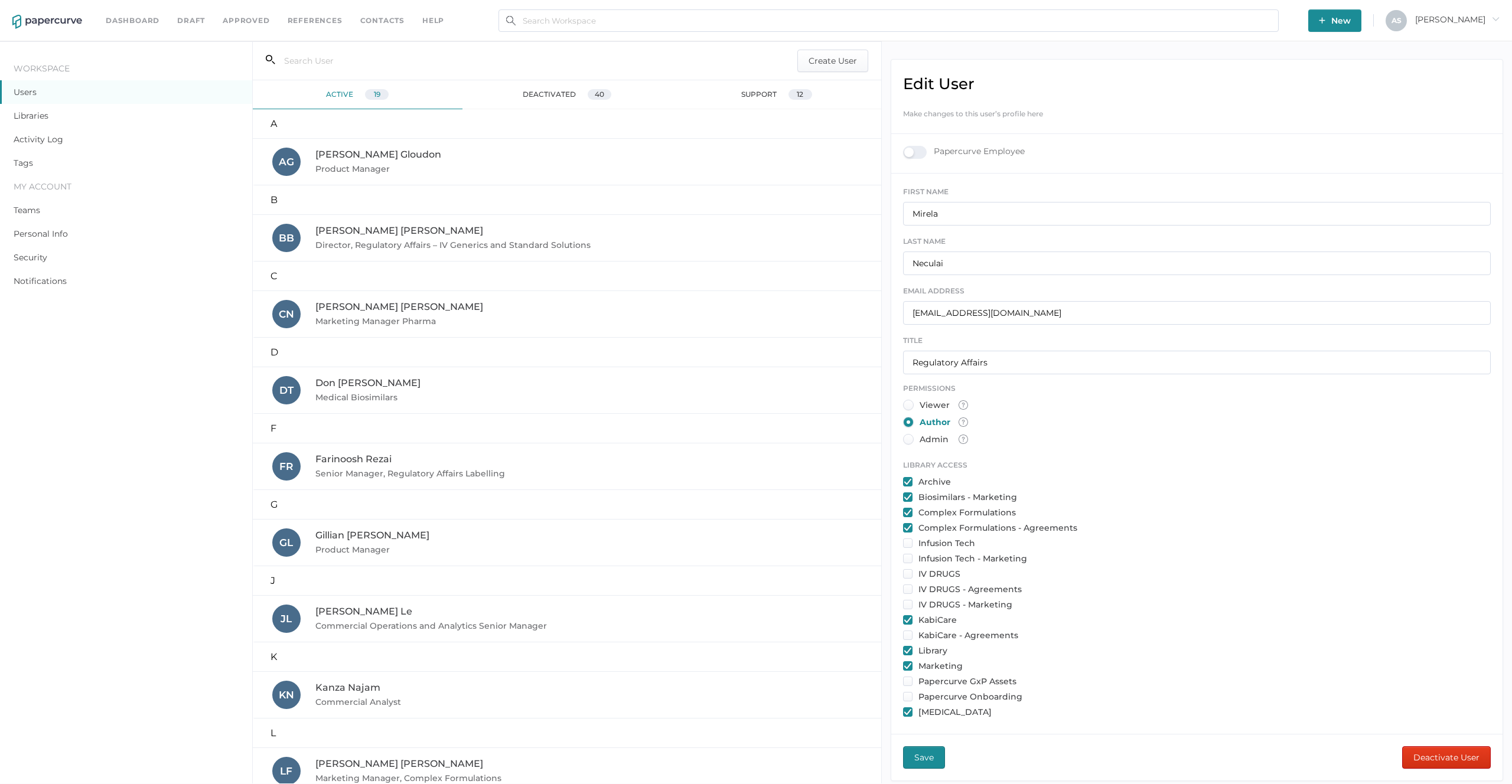
click at [910, 510] on input "checkbox" at bounding box center [907, 512] width 9 height 9
checkbox input "false"
click at [908, 527] on input "checkbox" at bounding box center [907, 527] width 9 height 9
checkbox input "false"
click at [932, 754] on span "Save" at bounding box center [923, 757] width 19 height 21
